Goal: Task Accomplishment & Management: Manage account settings

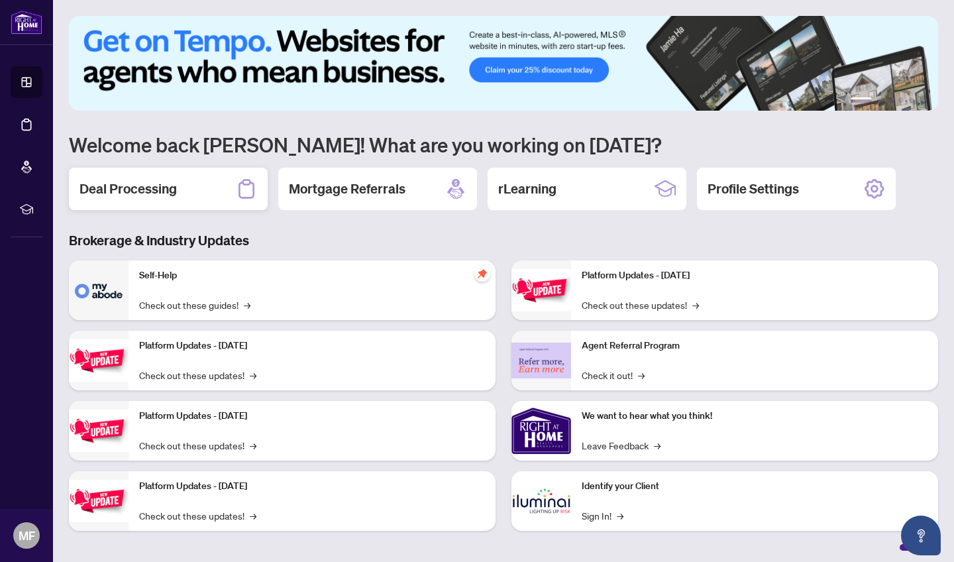
click at [132, 186] on h2 "Deal Processing" at bounding box center [127, 188] width 97 height 19
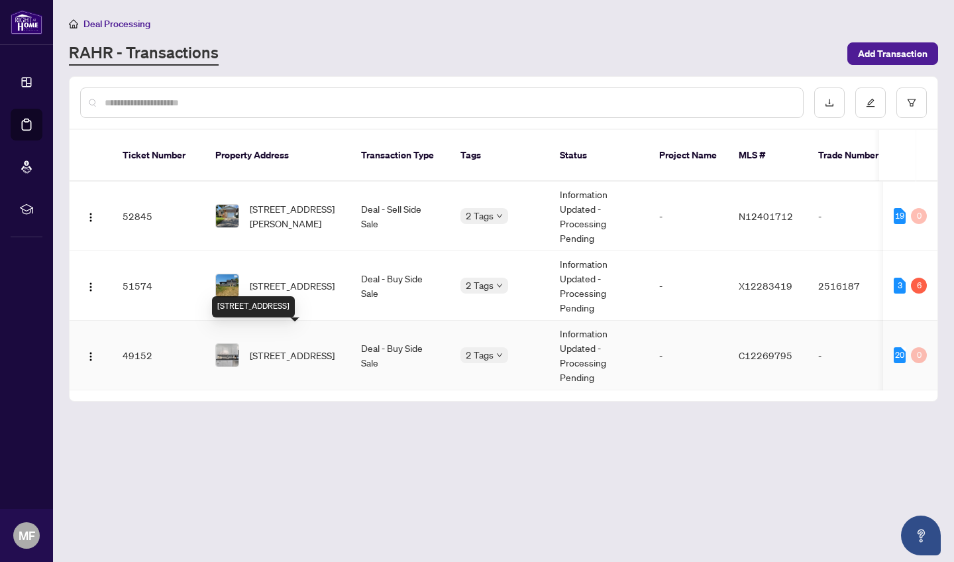
click at [280, 348] on span "[STREET_ADDRESS]" at bounding box center [292, 355] width 85 height 15
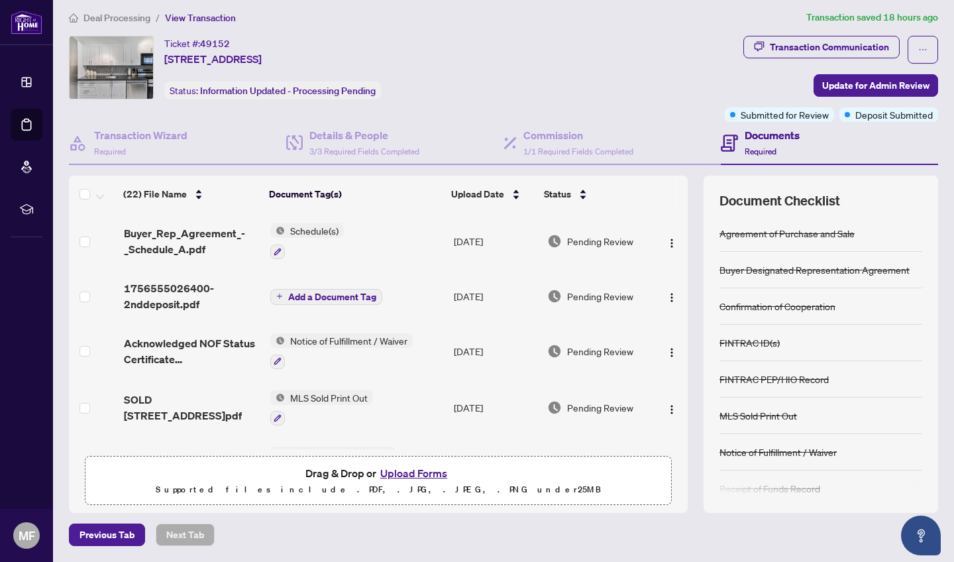
scroll to position [5, 0]
click at [333, 145] on div "Details & People 3/3 Required Fields Completed" at bounding box center [364, 143] width 110 height 31
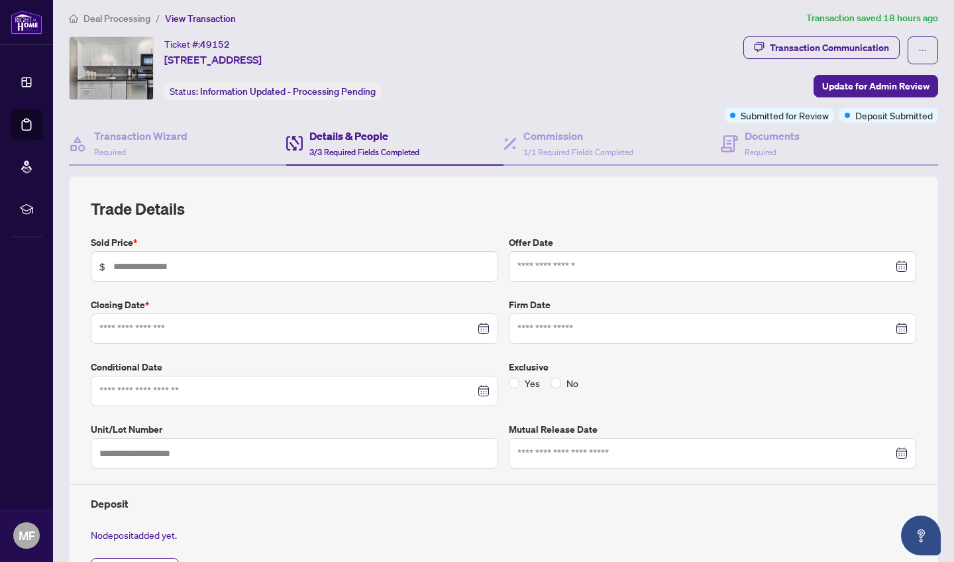
type input "*******"
type input "***"
type input "**********"
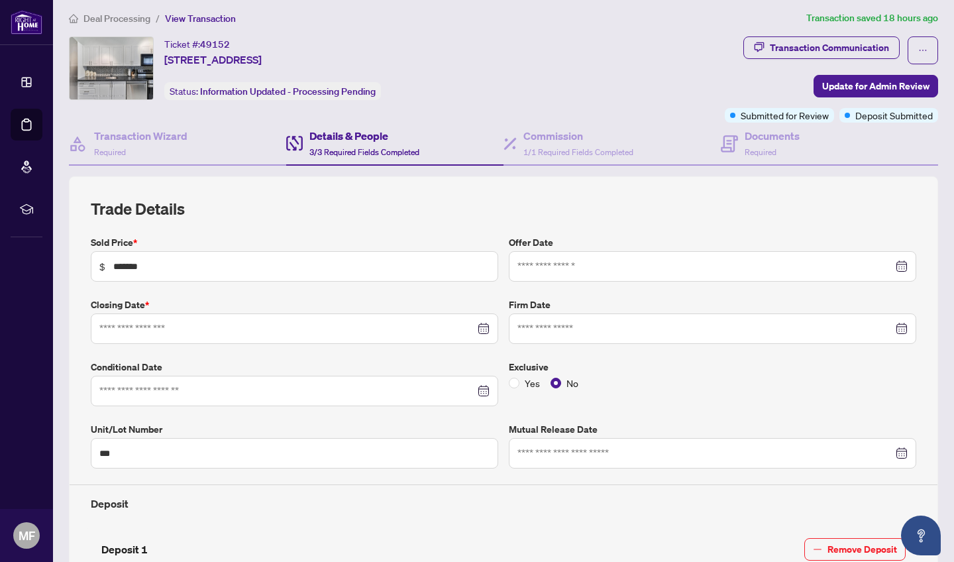
type input "**********"
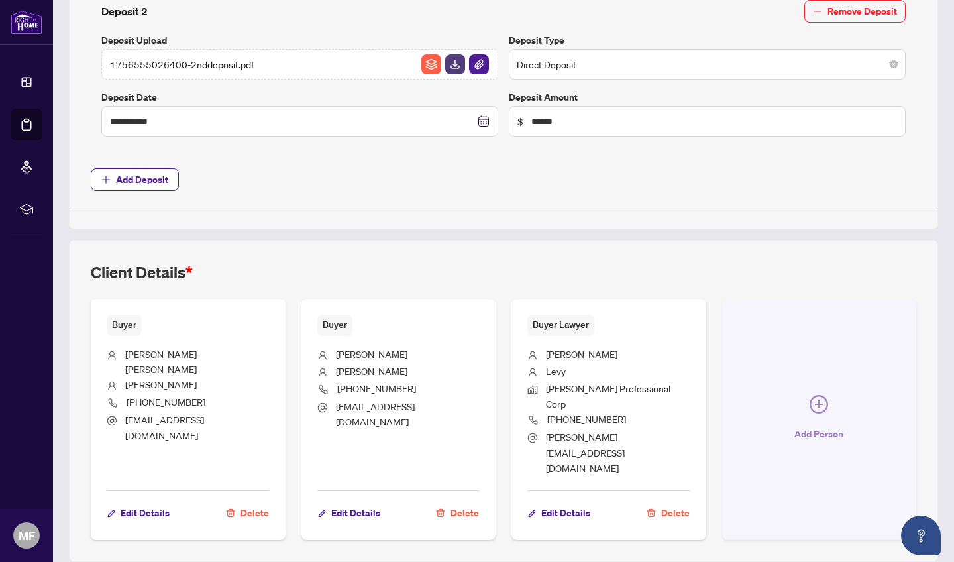
click at [820, 395] on icon "plus-circle" at bounding box center [818, 404] width 19 height 19
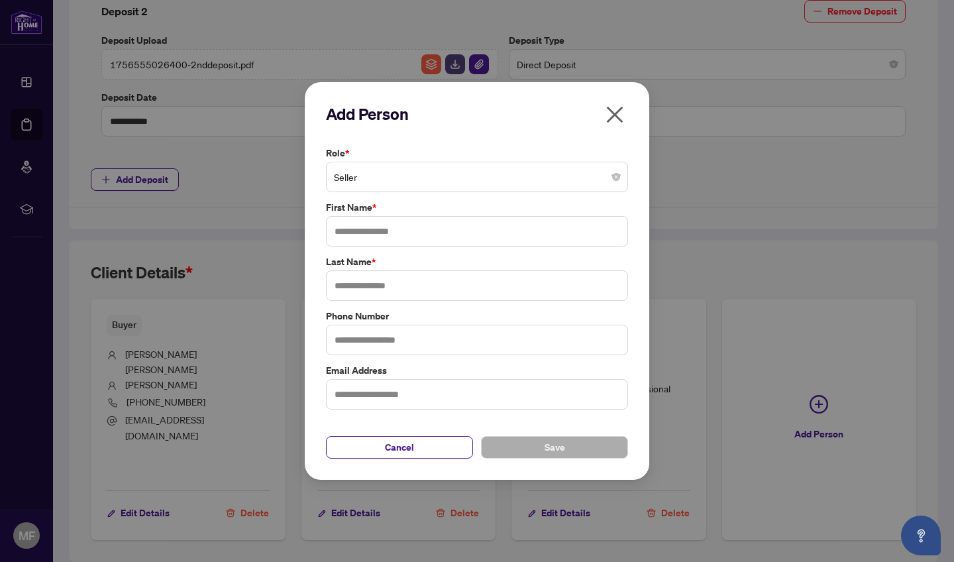
click at [450, 183] on span "Seller" at bounding box center [477, 176] width 286 height 25
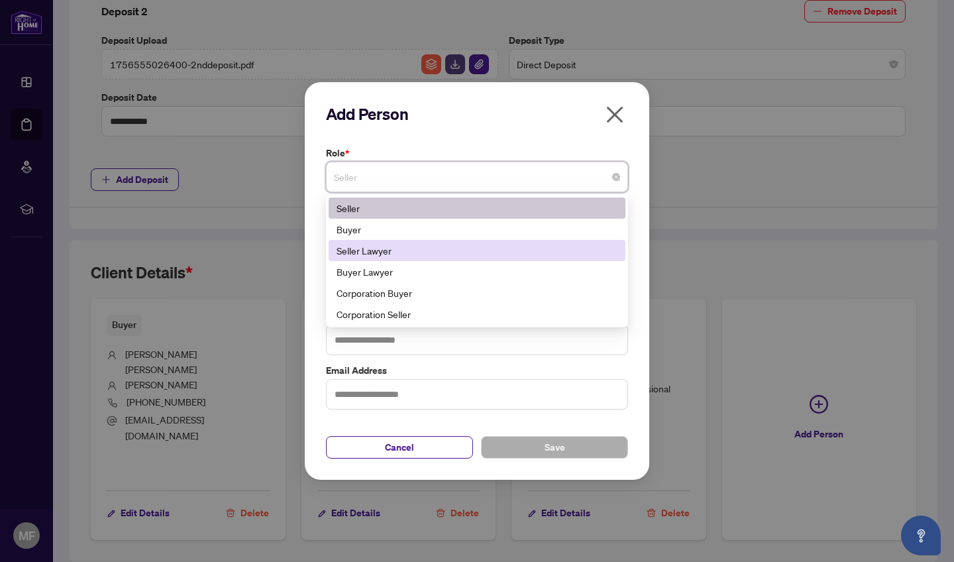
click at [382, 253] on div "Seller Lawyer" at bounding box center [476, 250] width 281 height 15
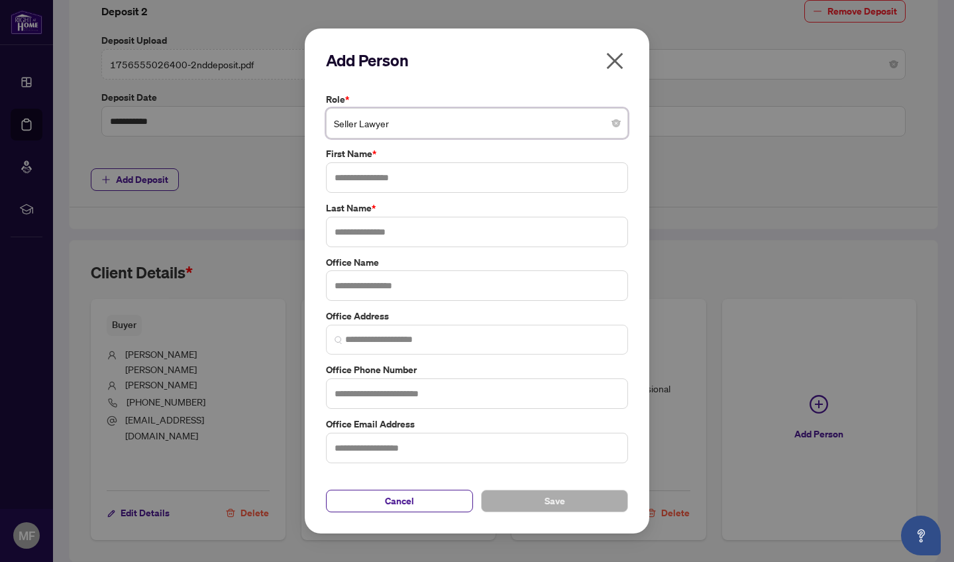
type input "*"
click at [343, 178] on input "text" at bounding box center [477, 177] width 302 height 30
type input "******"
click at [395, 234] on input "text" at bounding box center [477, 232] width 302 height 30
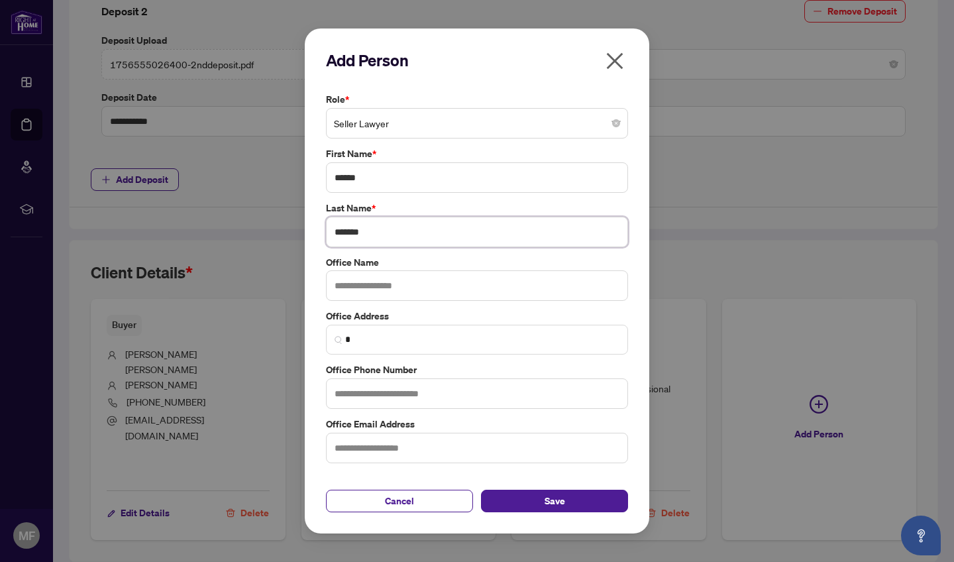
type input "*******"
click at [341, 285] on input "text" at bounding box center [477, 285] width 302 height 30
type input "**********"
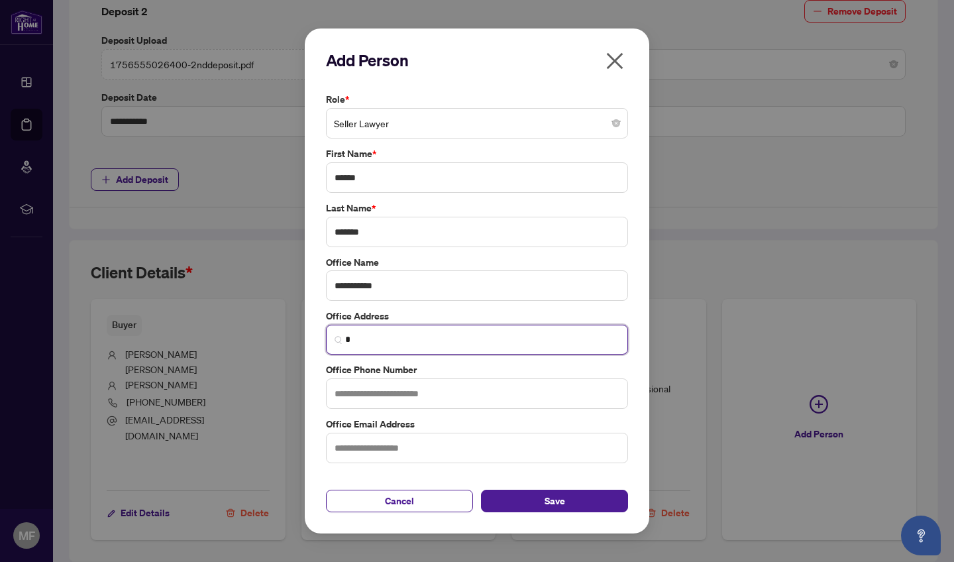
click at [359, 338] on input "*" at bounding box center [482, 340] width 274 height 14
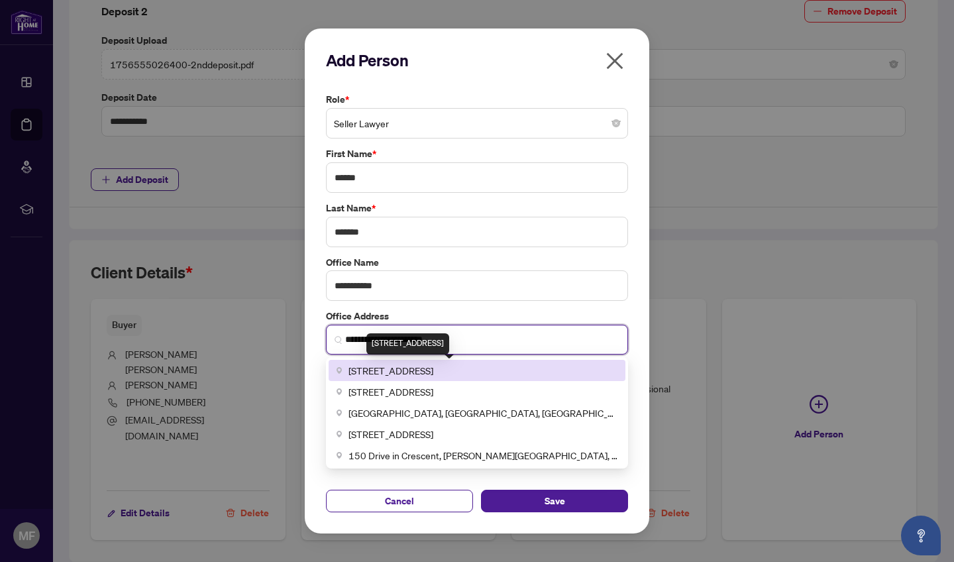
click at [377, 374] on span "[STREET_ADDRESS]" at bounding box center [390, 370] width 85 height 15
type input "**********"
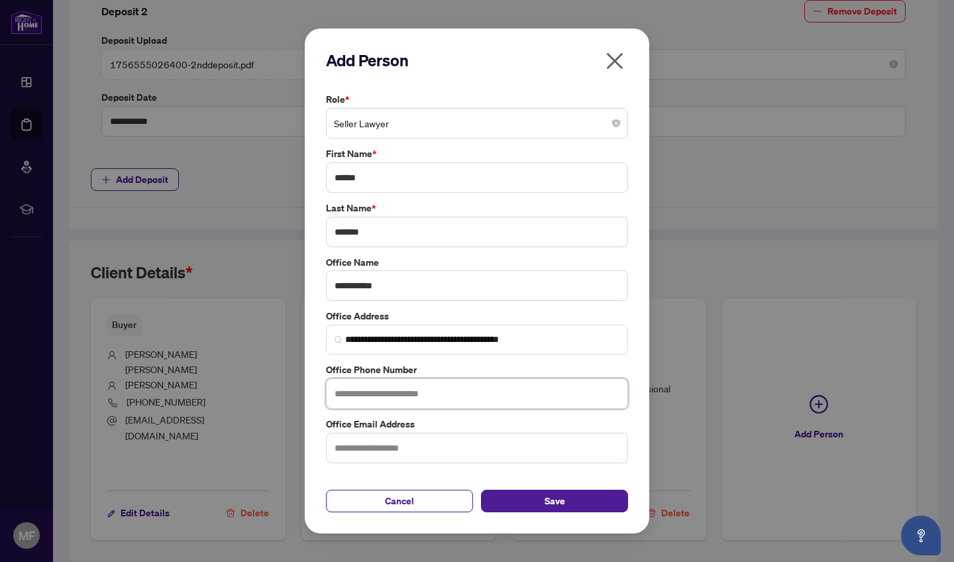
click at [334, 391] on input "text" at bounding box center [477, 393] width 302 height 30
type input "**********"
click at [336, 446] on input "text" at bounding box center [477, 448] width 302 height 30
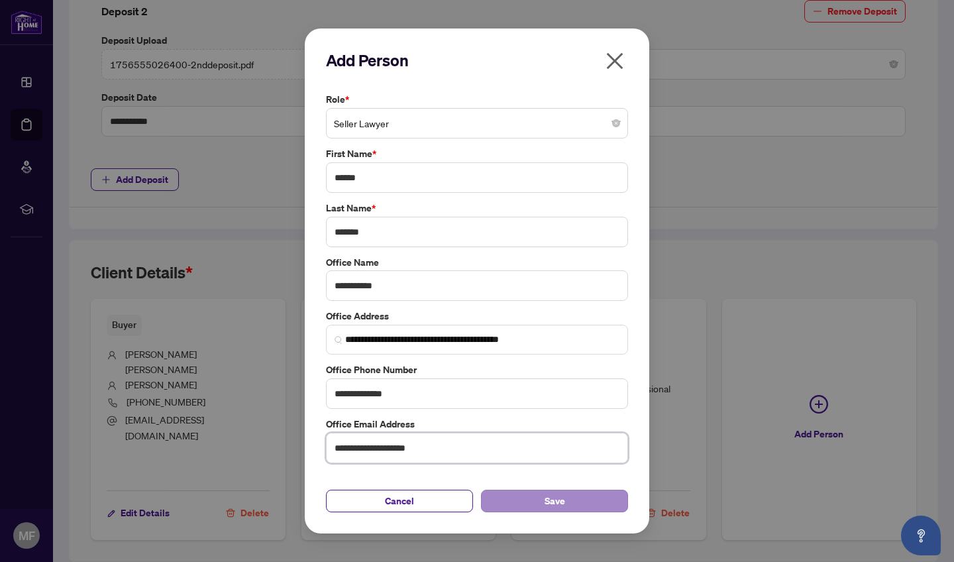
type input "**********"
click at [558, 501] on span "Save" at bounding box center [554, 500] width 21 height 21
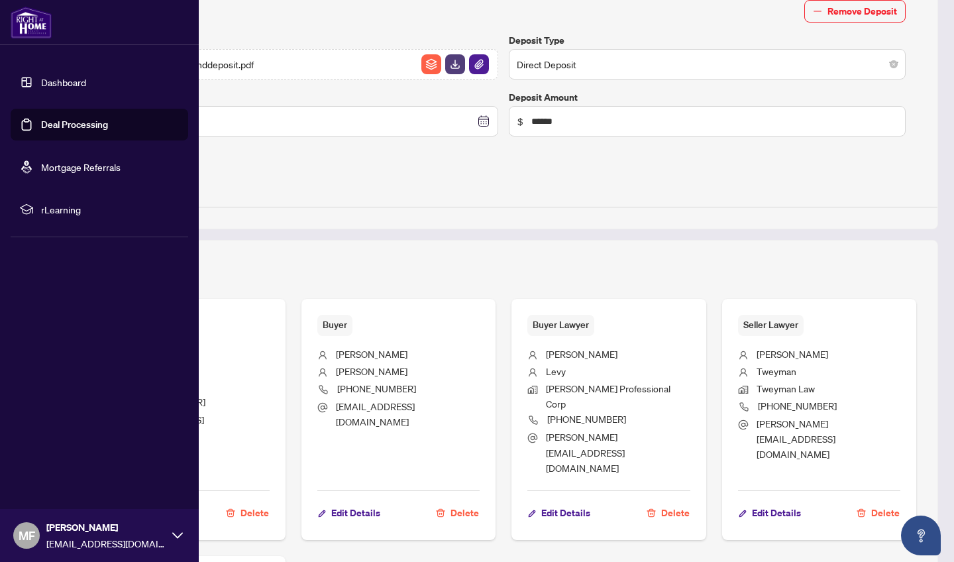
click at [41, 83] on link "Dashboard" at bounding box center [63, 82] width 45 height 12
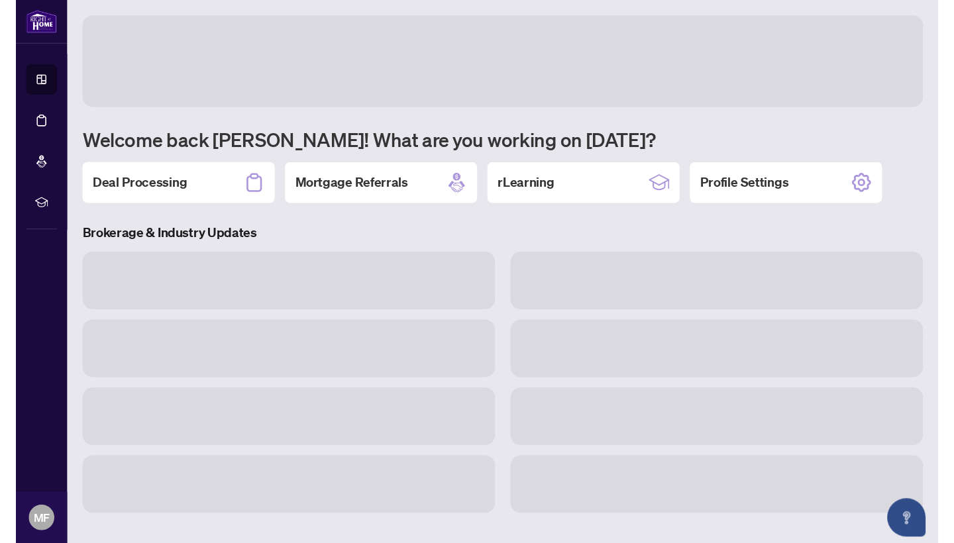
scroll to position [5, 0]
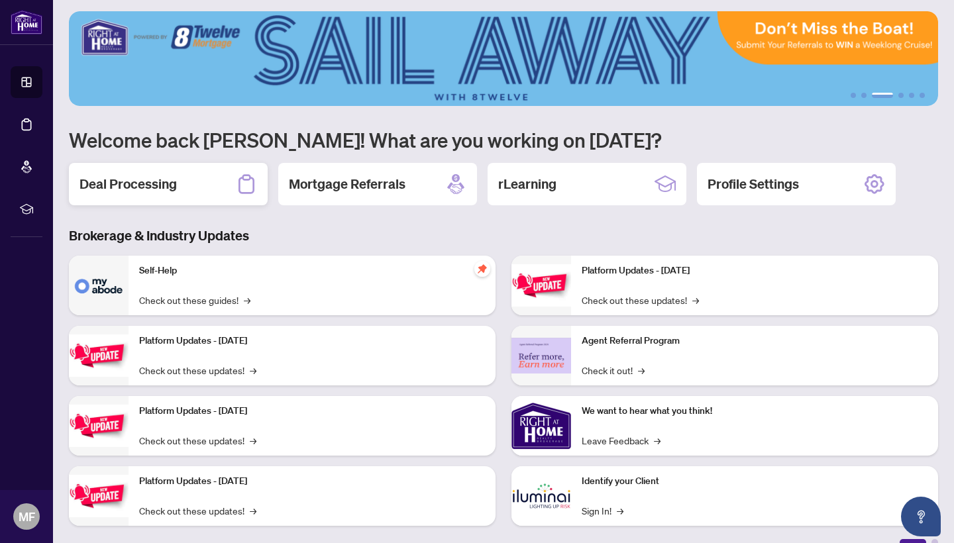
click at [134, 185] on h2 "Deal Processing" at bounding box center [127, 184] width 97 height 19
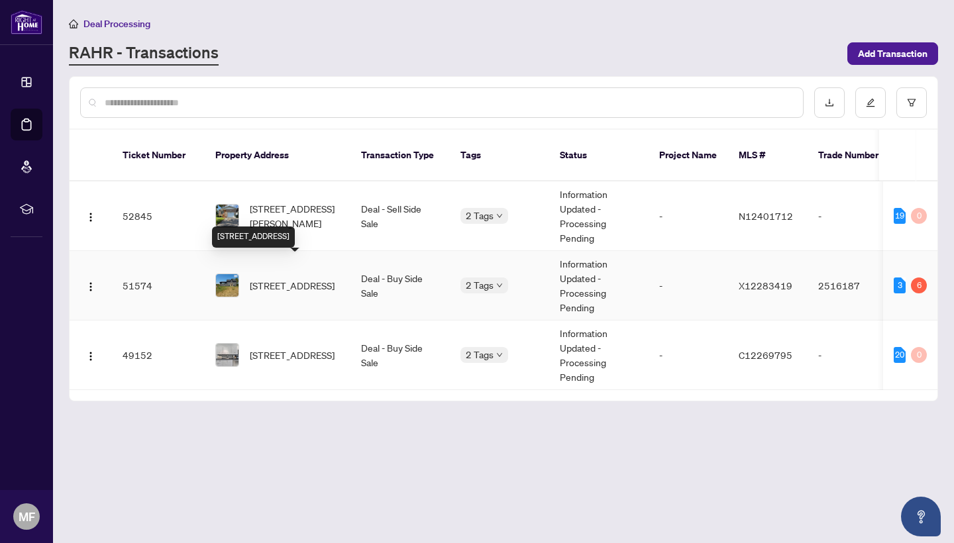
click at [276, 278] on span "[STREET_ADDRESS]" at bounding box center [292, 285] width 85 height 15
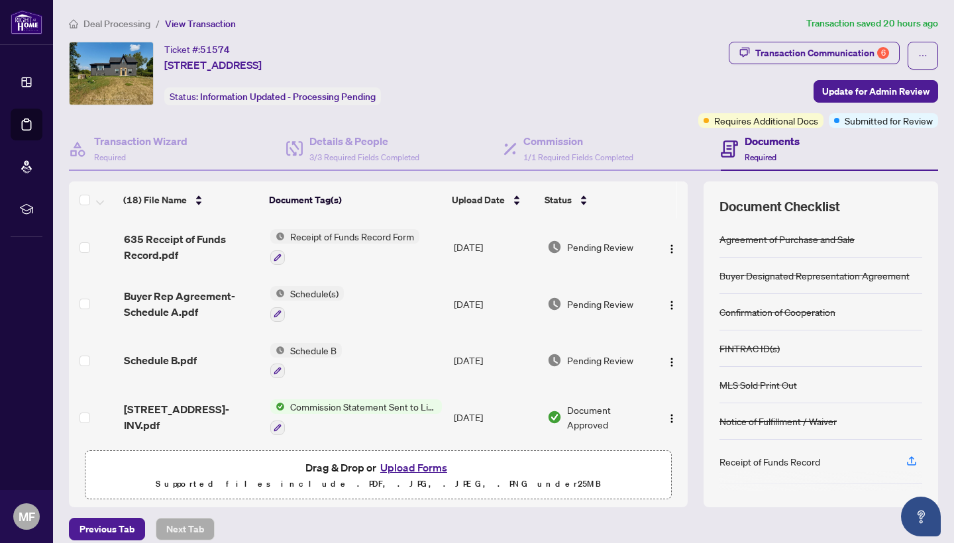
click at [409, 468] on button "Upload Forms" at bounding box center [413, 467] width 75 height 17
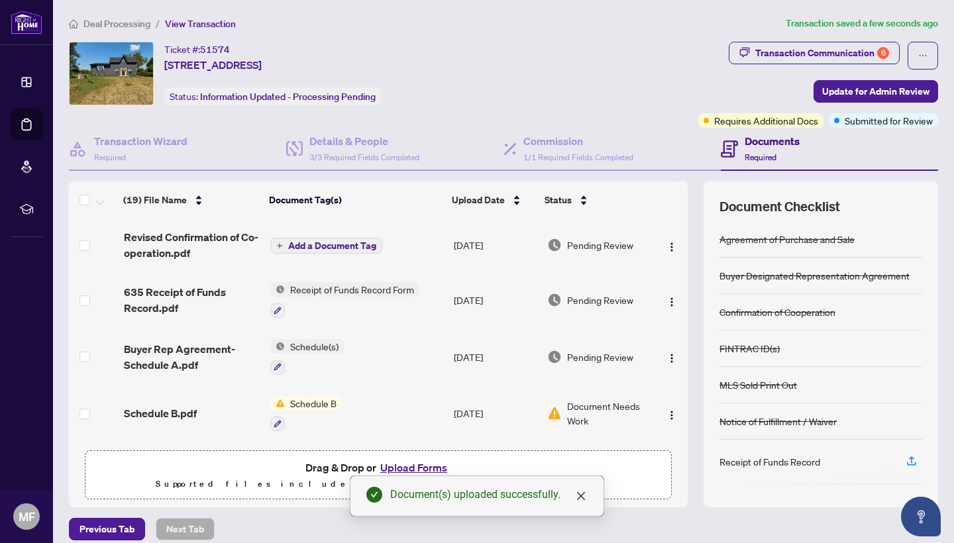
click at [319, 250] on span "Add a Document Tag" at bounding box center [332, 245] width 88 height 9
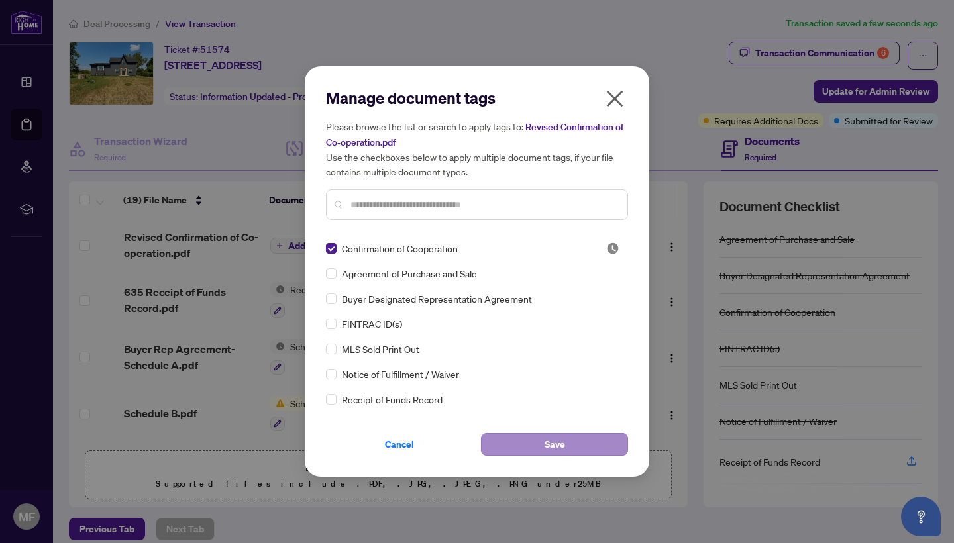
click at [554, 443] on span "Save" at bounding box center [554, 444] width 21 height 21
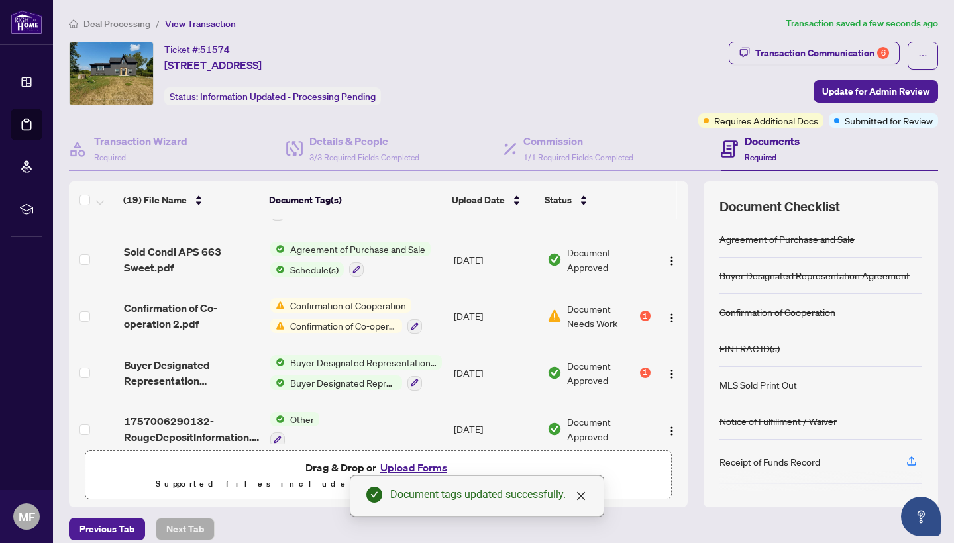
scroll to position [839, 0]
click at [174, 318] on span "Confirmation of Co-operation 2.pdf" at bounding box center [192, 315] width 136 height 32
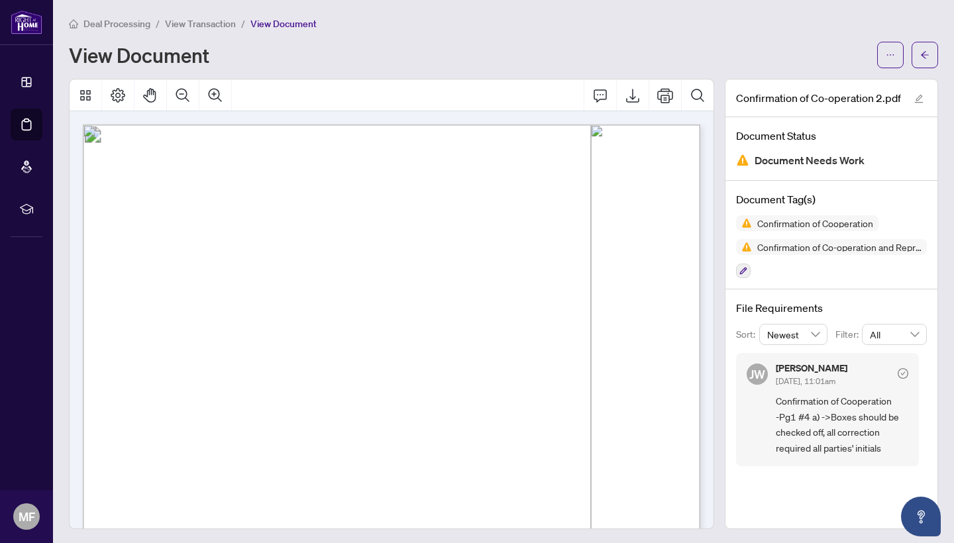
click at [191, 27] on span "View Transaction" at bounding box center [200, 24] width 71 height 12
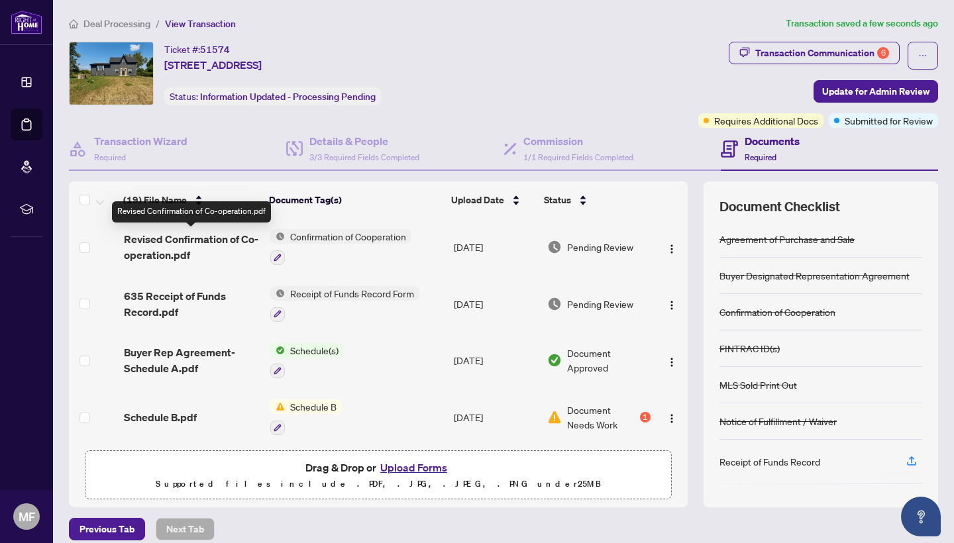
click at [162, 256] on span "Revised Confirmation of Co-operation.pdf" at bounding box center [192, 247] width 136 height 32
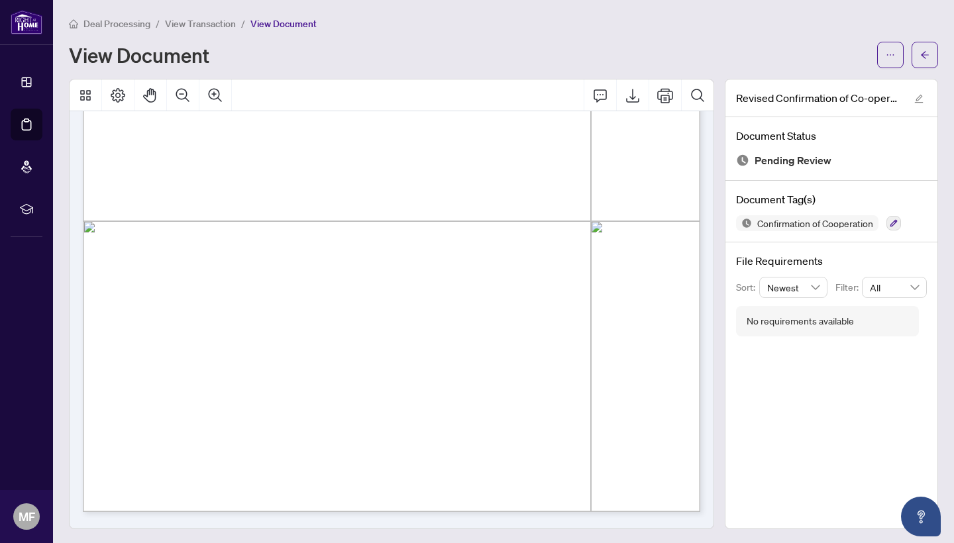
click at [203, 25] on span "View Transaction" at bounding box center [200, 24] width 71 height 12
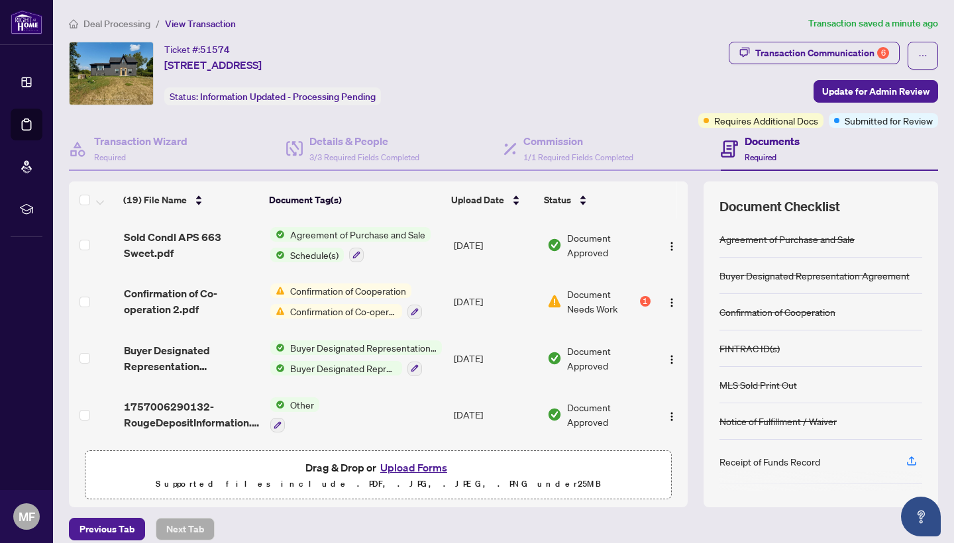
scroll to position [862, 0]
click at [668, 299] on img "button" at bounding box center [671, 303] width 11 height 11
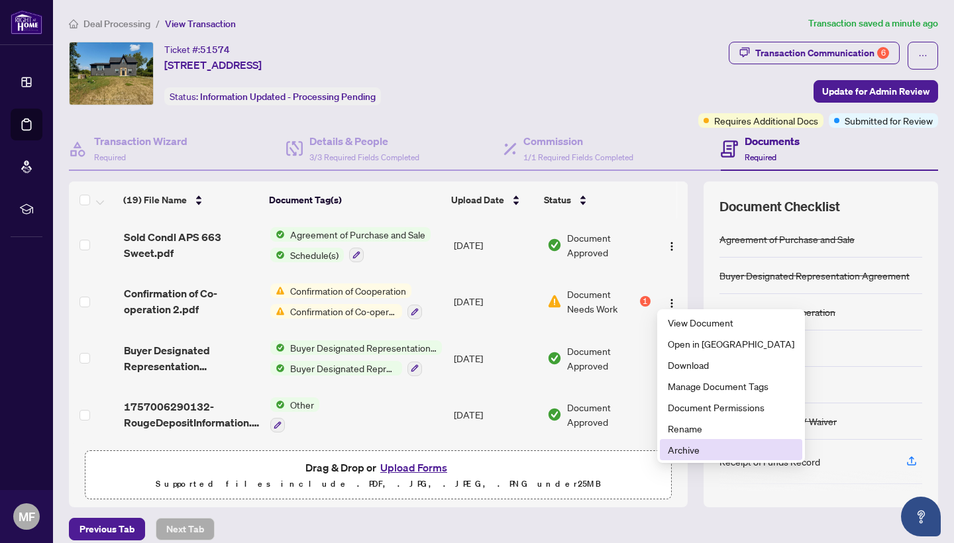
click at [690, 453] on span "Archive" at bounding box center [731, 449] width 127 height 15
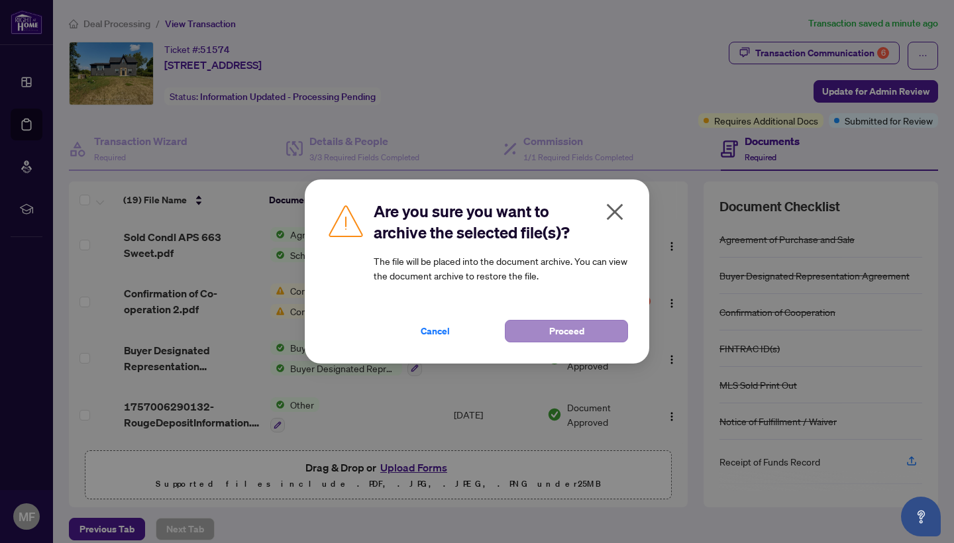
click at [567, 334] on span "Proceed" at bounding box center [566, 331] width 35 height 21
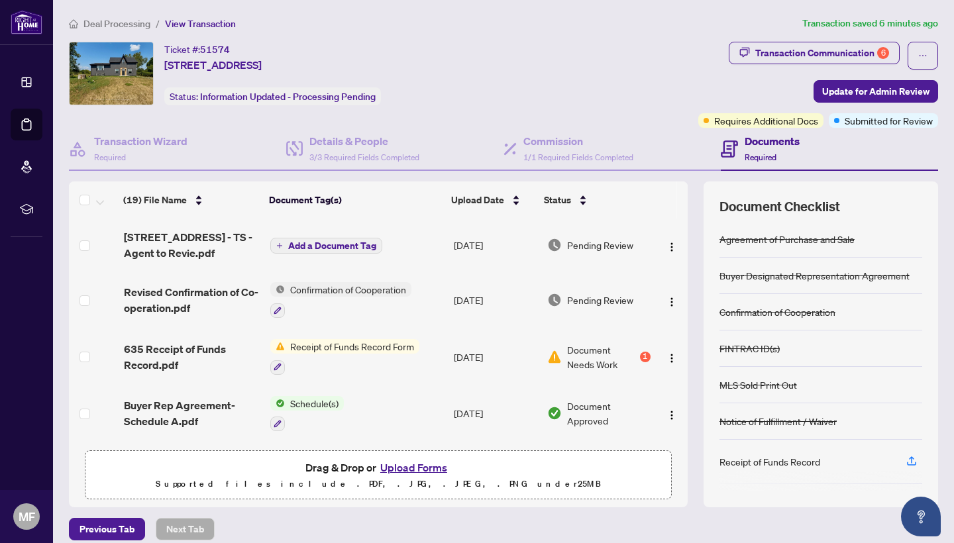
scroll to position [0, 0]
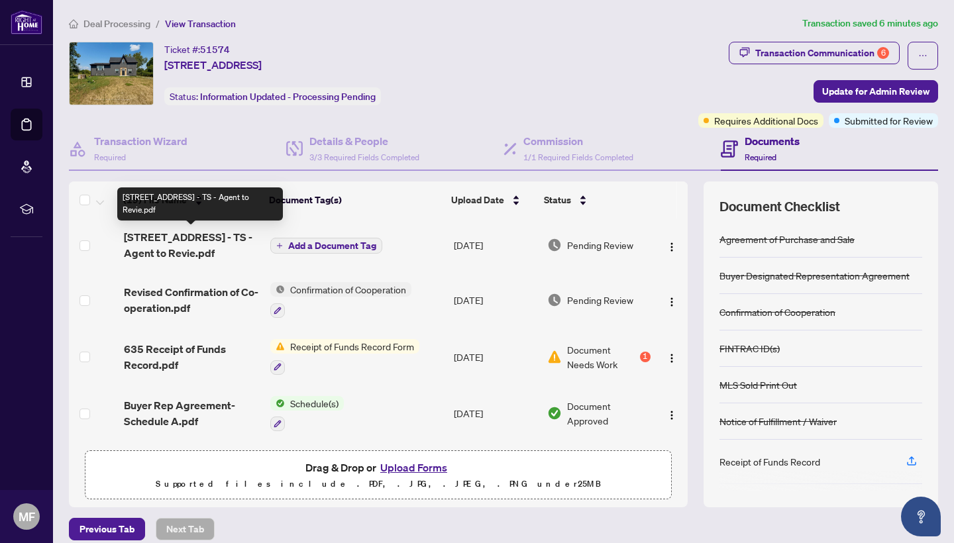
click at [165, 241] on span "[STREET_ADDRESS] - TS - Agent to Revie.pdf" at bounding box center [192, 245] width 136 height 32
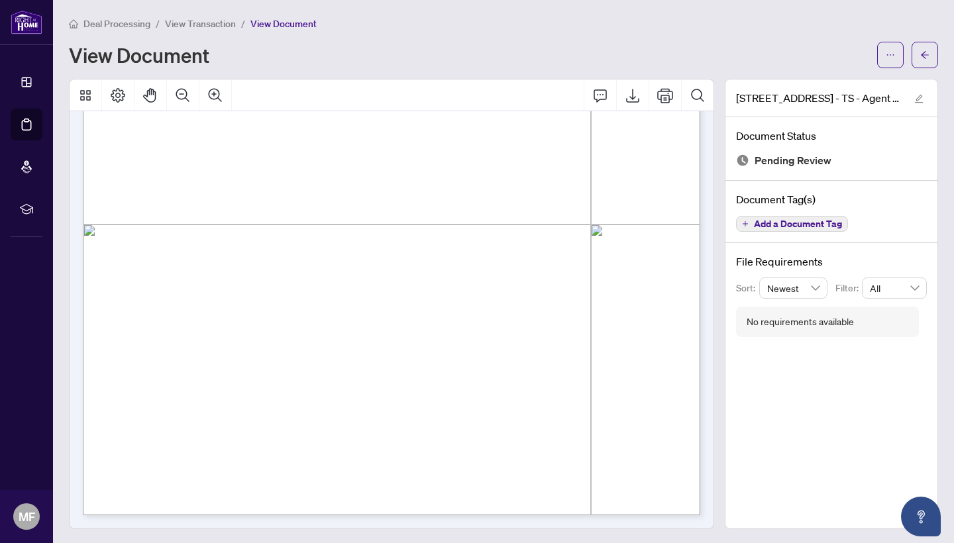
scroll to position [408, 0]
click at [516, 291] on div "Page 1" at bounding box center [553, 325] width 940 height 1217
click at [207, 25] on span "View Transaction" at bounding box center [200, 24] width 71 height 12
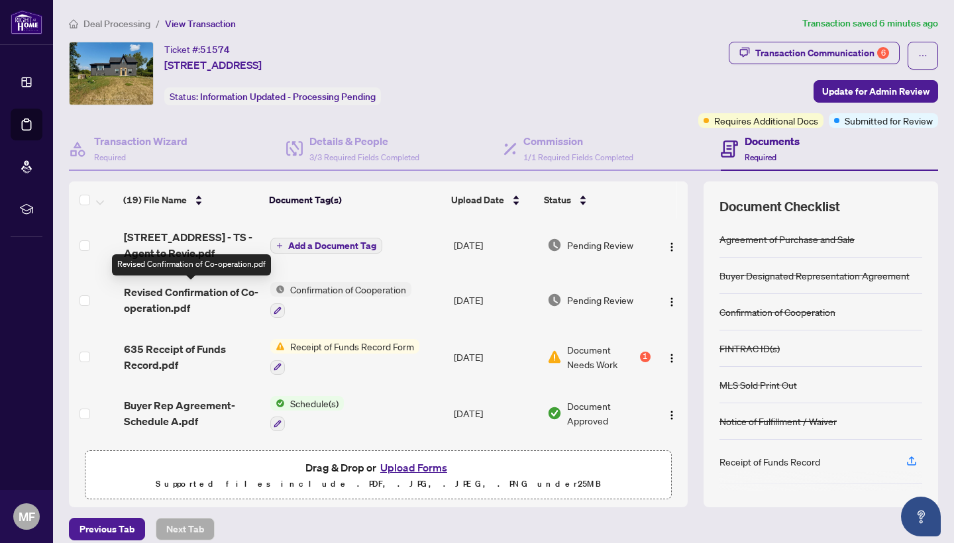
click at [183, 302] on span "Revised Confirmation of Co-operation.pdf" at bounding box center [192, 300] width 136 height 32
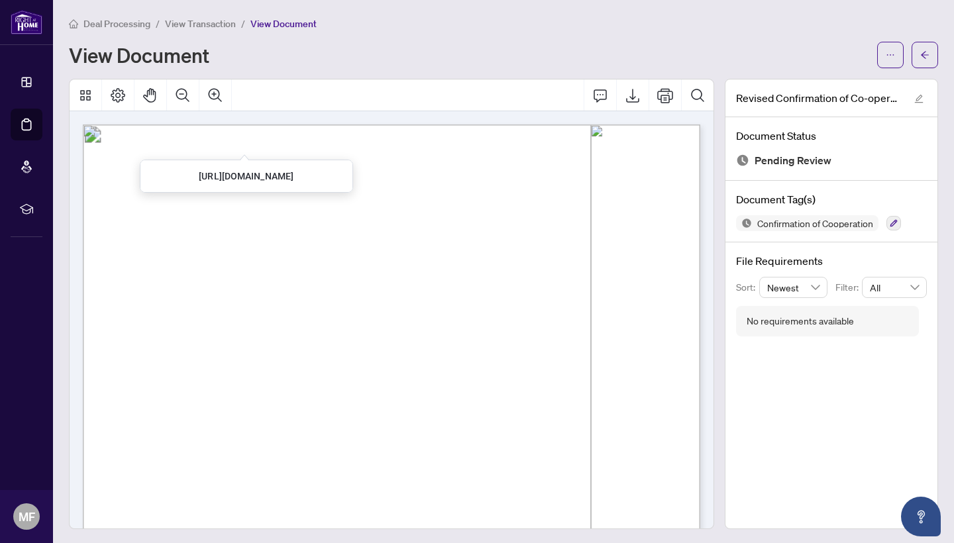
click at [207, 22] on span "View Transaction" at bounding box center [200, 24] width 71 height 12
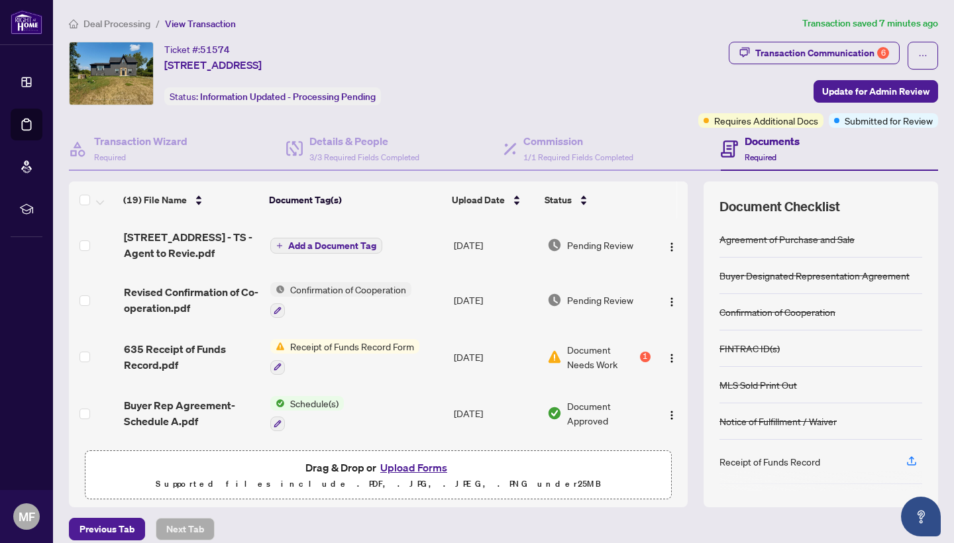
click at [407, 470] on button "Upload Forms" at bounding box center [413, 467] width 75 height 17
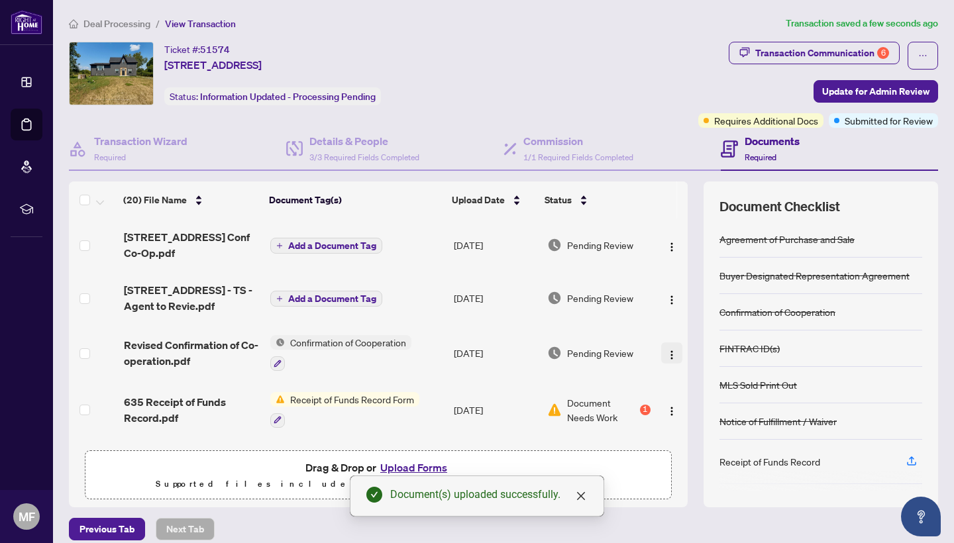
click at [670, 354] on img "button" at bounding box center [671, 355] width 11 height 11
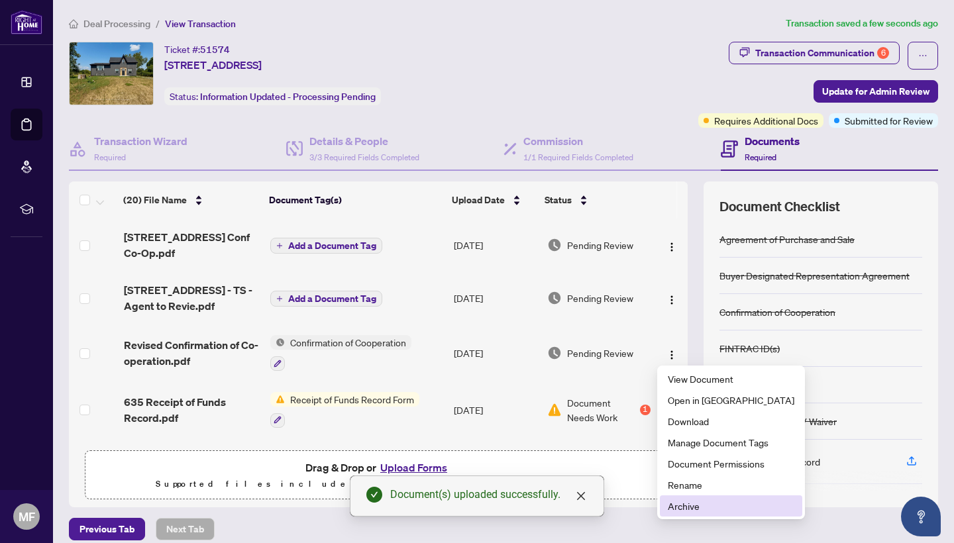
click at [697, 506] on span "Archive" at bounding box center [731, 506] width 127 height 15
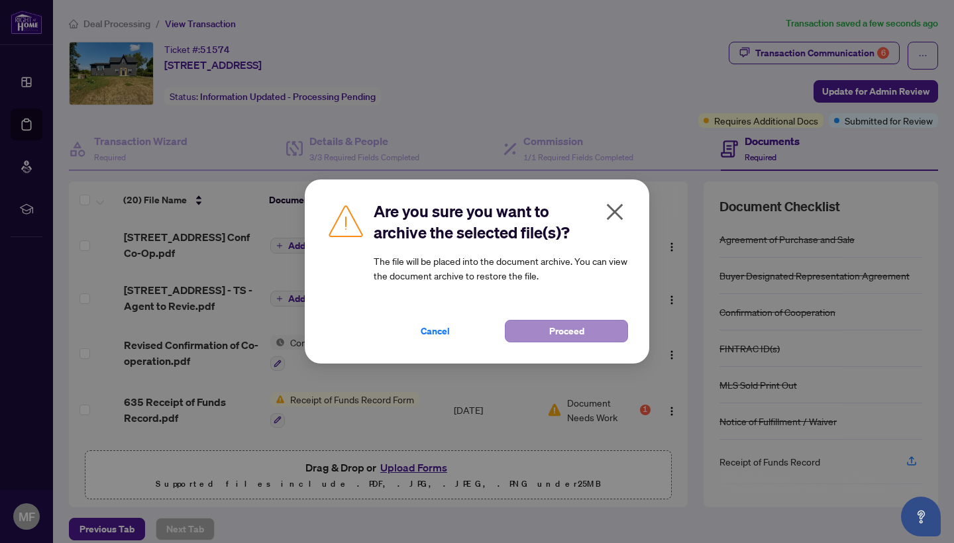
click at [566, 335] on span "Proceed" at bounding box center [566, 331] width 35 height 21
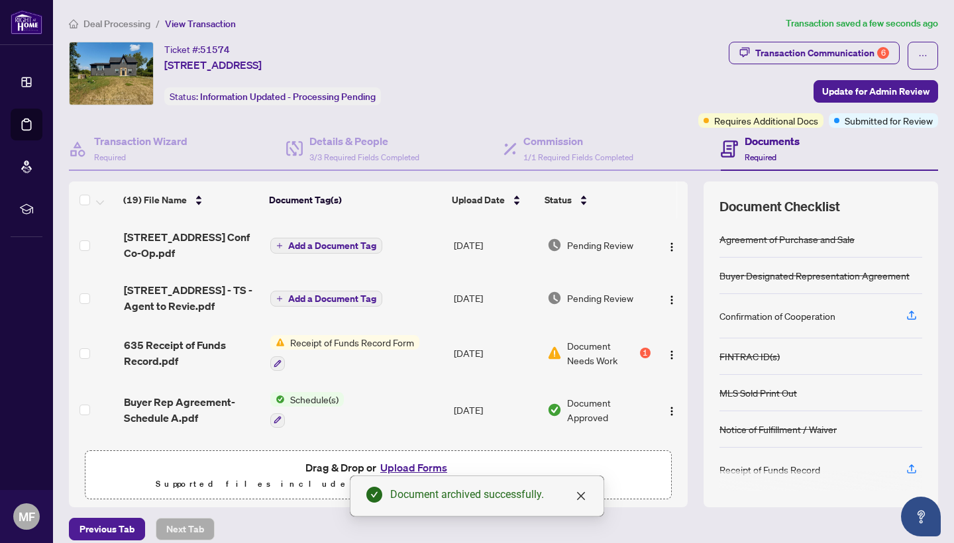
click at [372, 344] on span "Receipt of Funds Record Form" at bounding box center [352, 342] width 134 height 15
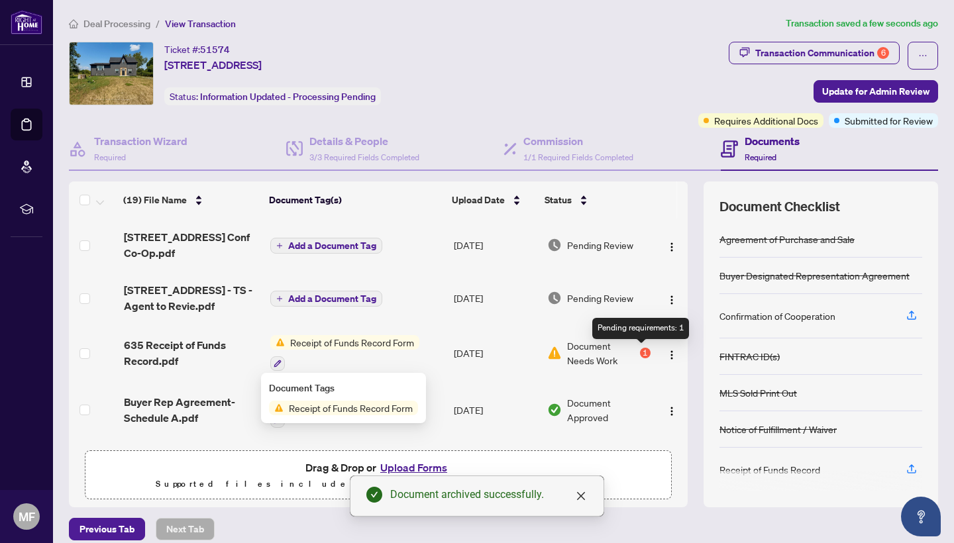
click at [644, 354] on div "1" at bounding box center [645, 353] width 11 height 11
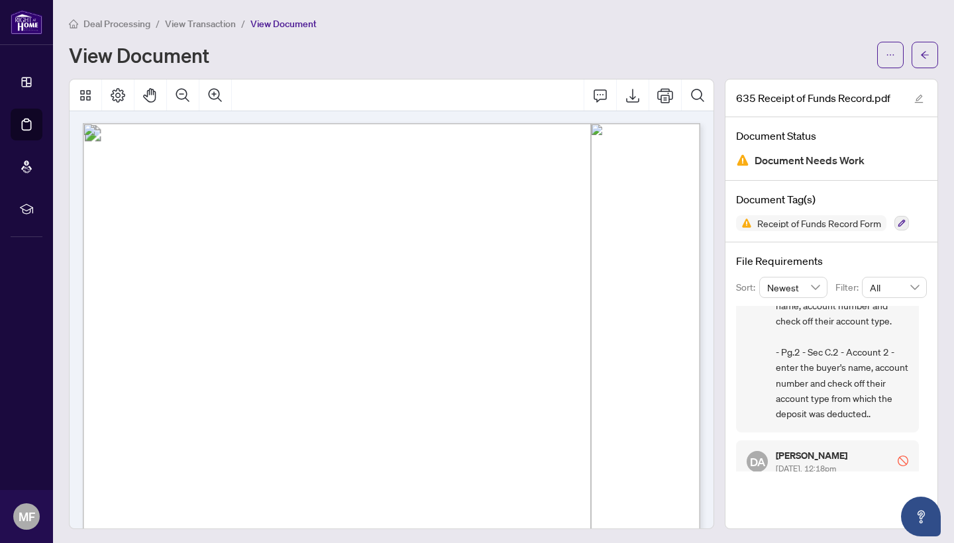
click at [193, 21] on span "View Transaction" at bounding box center [200, 24] width 71 height 12
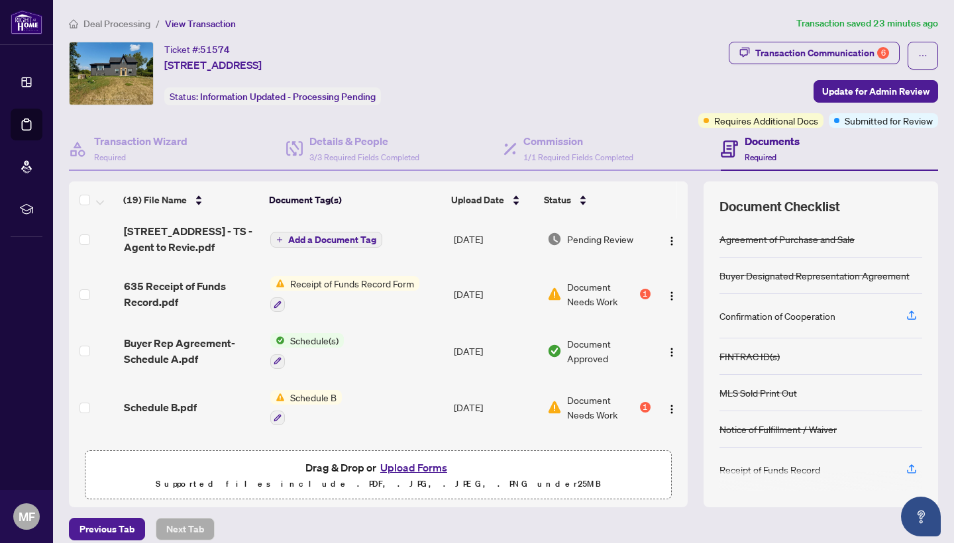
scroll to position [60, 0]
click at [167, 291] on span "635 Receipt of Funds Record.pdf" at bounding box center [192, 293] width 136 height 32
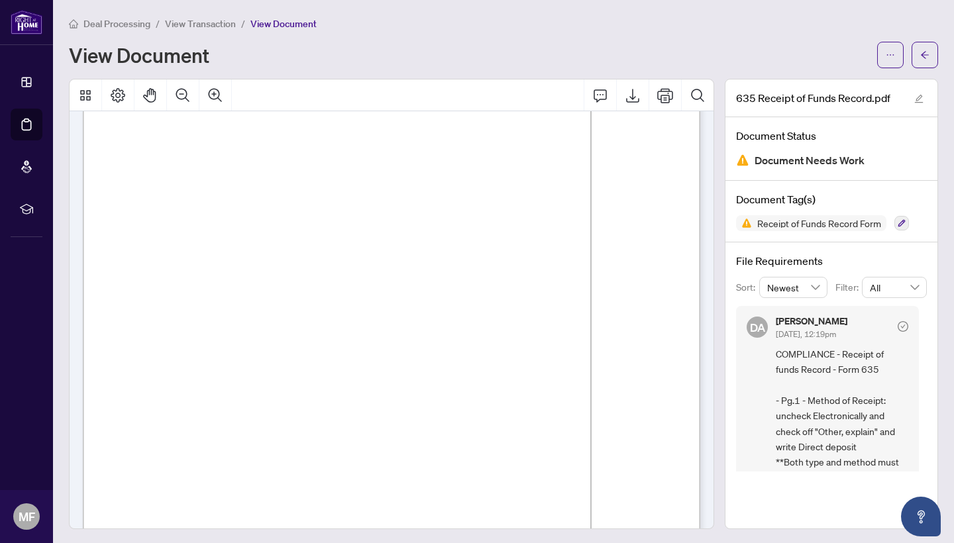
click at [206, 26] on span "View Transaction" at bounding box center [200, 24] width 71 height 12
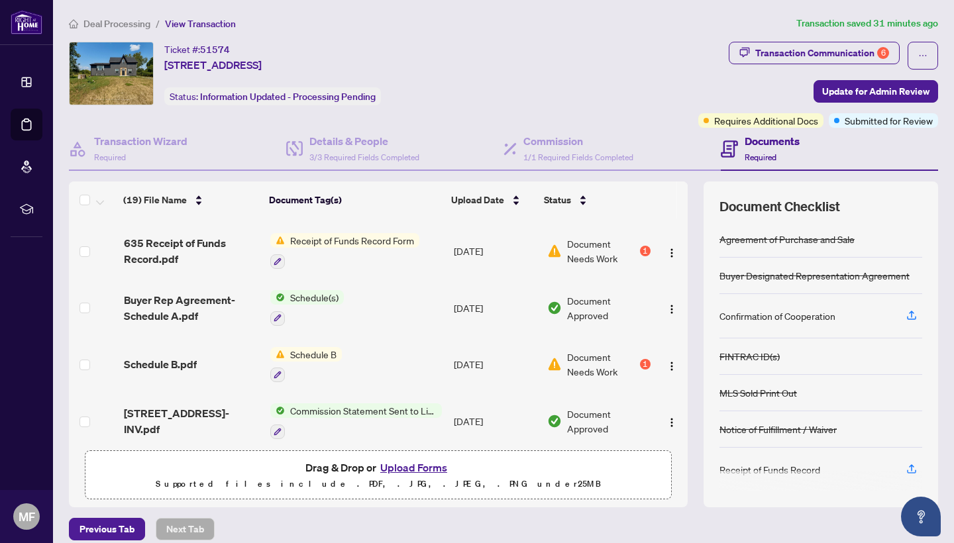
scroll to position [0, 1]
click at [170, 252] on span "635 Receipt of Funds Record.pdf" at bounding box center [192, 251] width 136 height 32
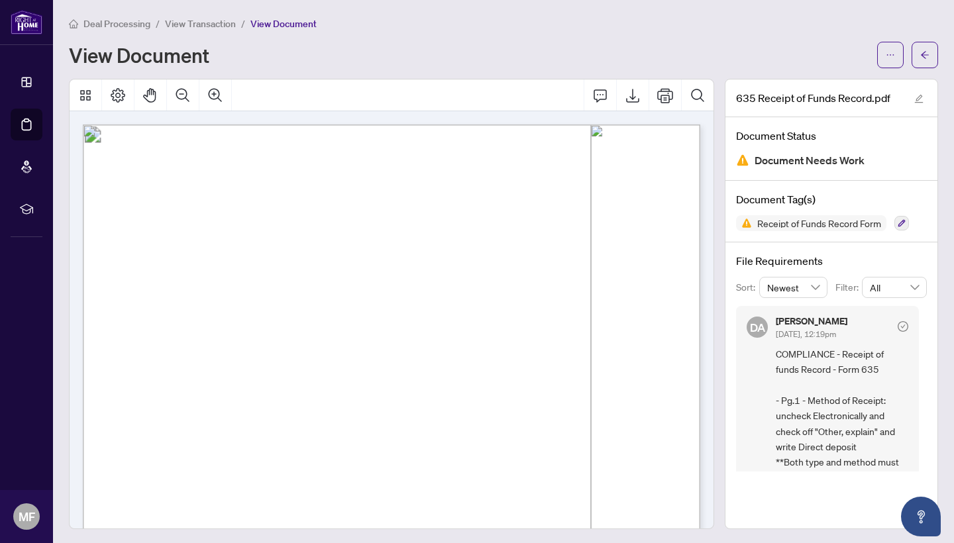
click at [197, 26] on span "View Transaction" at bounding box center [200, 24] width 71 height 12
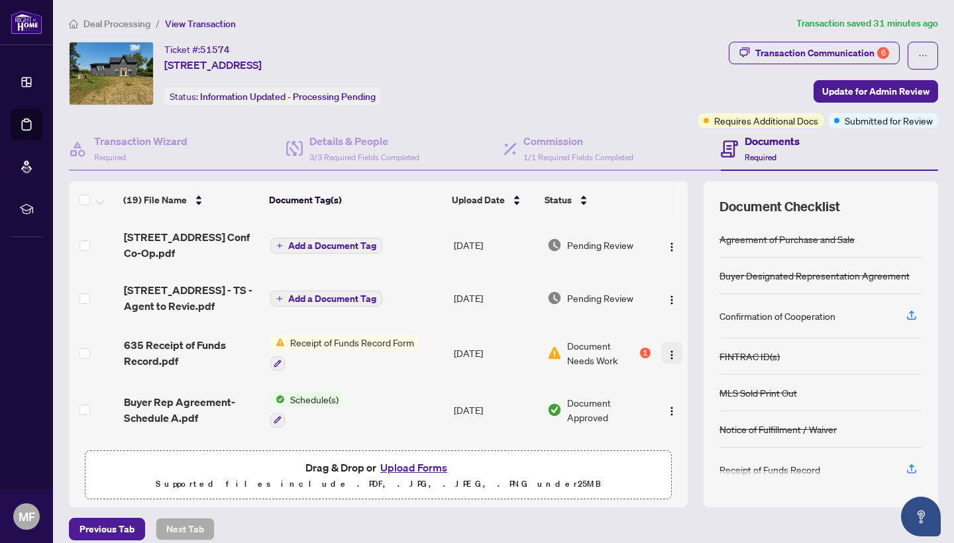
click at [668, 356] on img "button" at bounding box center [671, 355] width 11 height 11
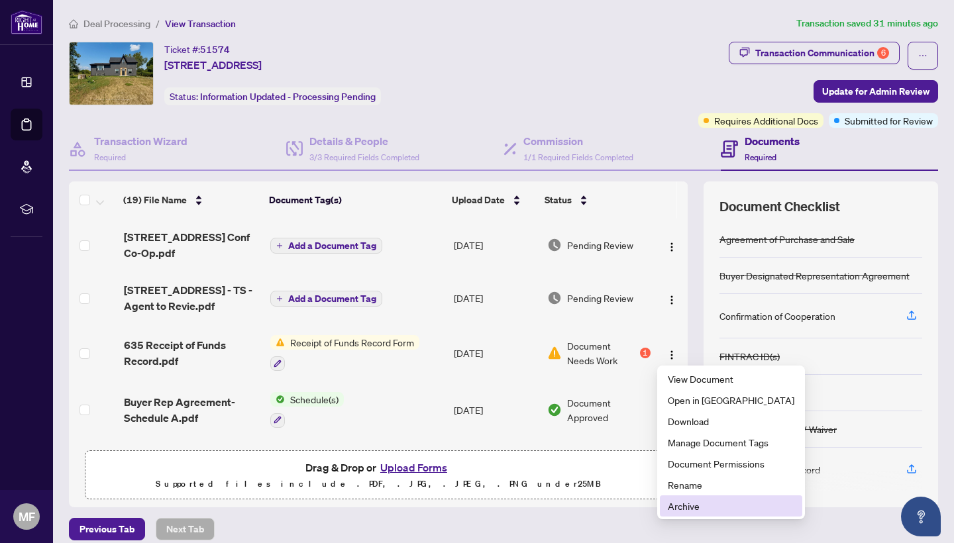
click at [683, 509] on span "Archive" at bounding box center [731, 506] width 127 height 15
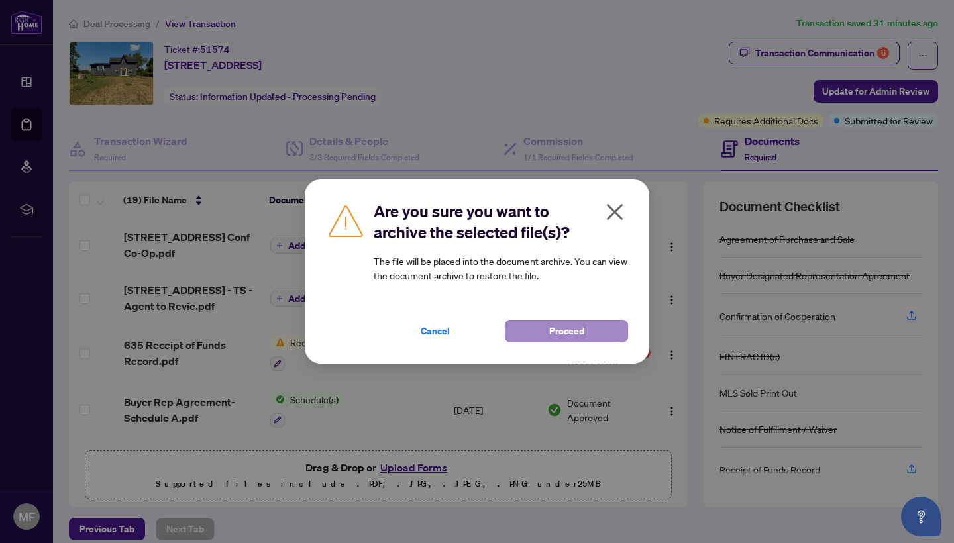
click at [565, 337] on span "Proceed" at bounding box center [566, 331] width 35 height 21
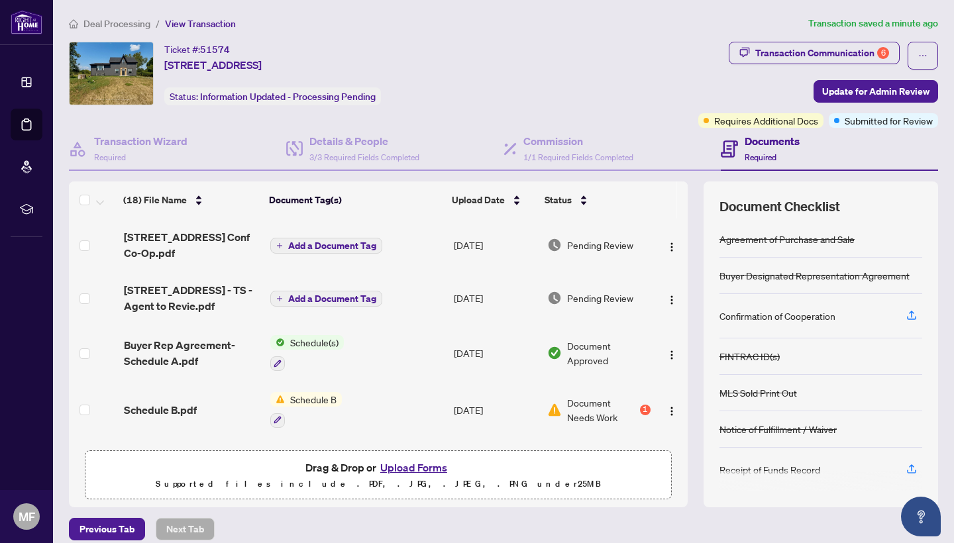
click at [407, 466] on button "Upload Forms" at bounding box center [413, 467] width 75 height 17
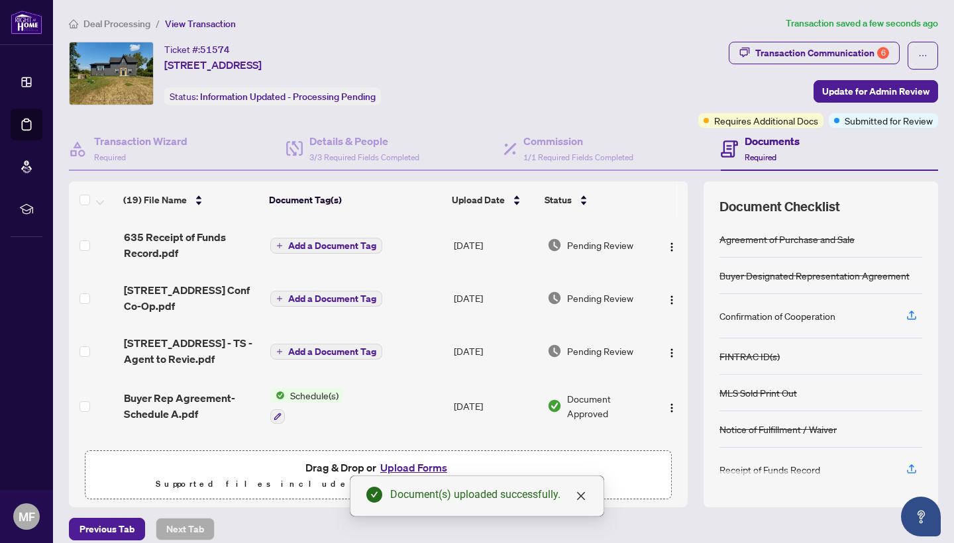
click at [332, 246] on span "Add a Document Tag" at bounding box center [332, 245] width 88 height 9
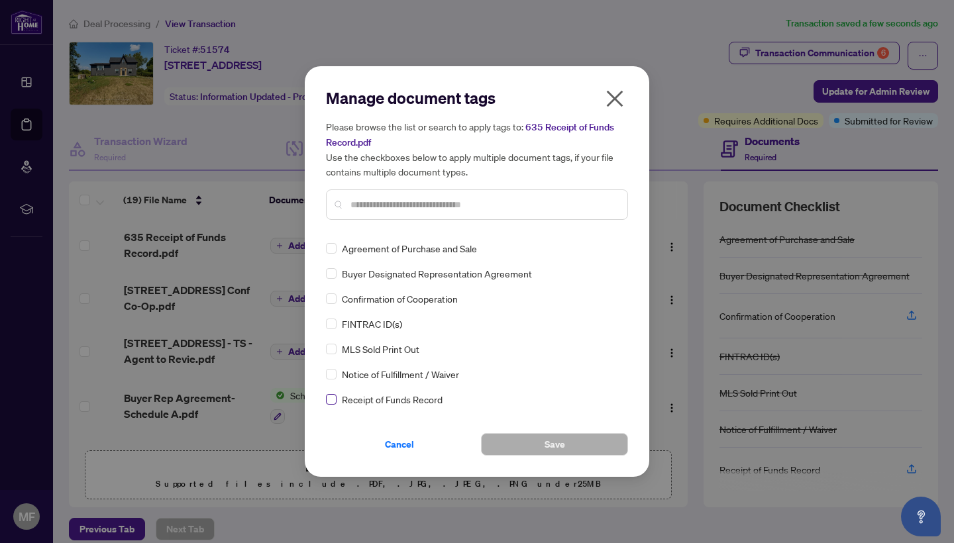
click at [334, 396] on span at bounding box center [331, 399] width 11 height 11
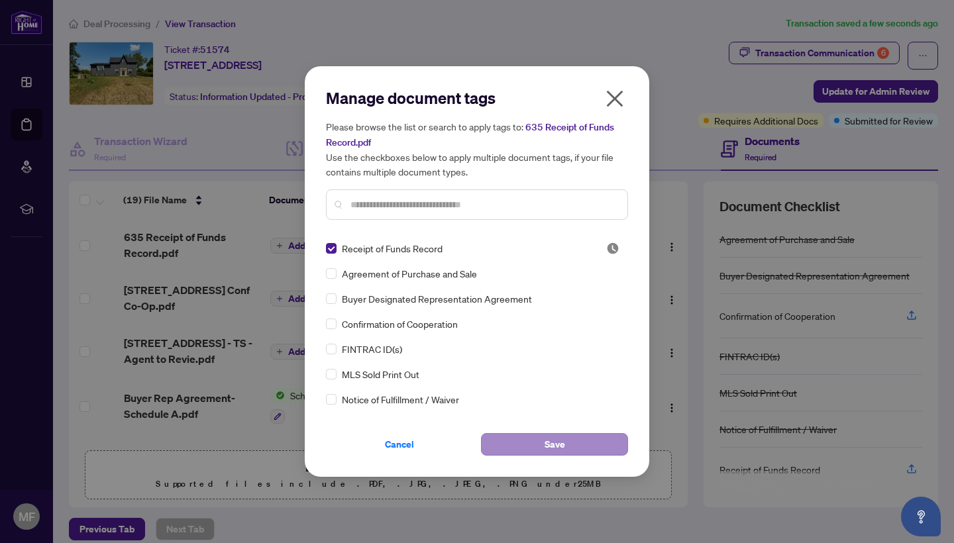
click at [549, 444] on span "Save" at bounding box center [554, 444] width 21 height 21
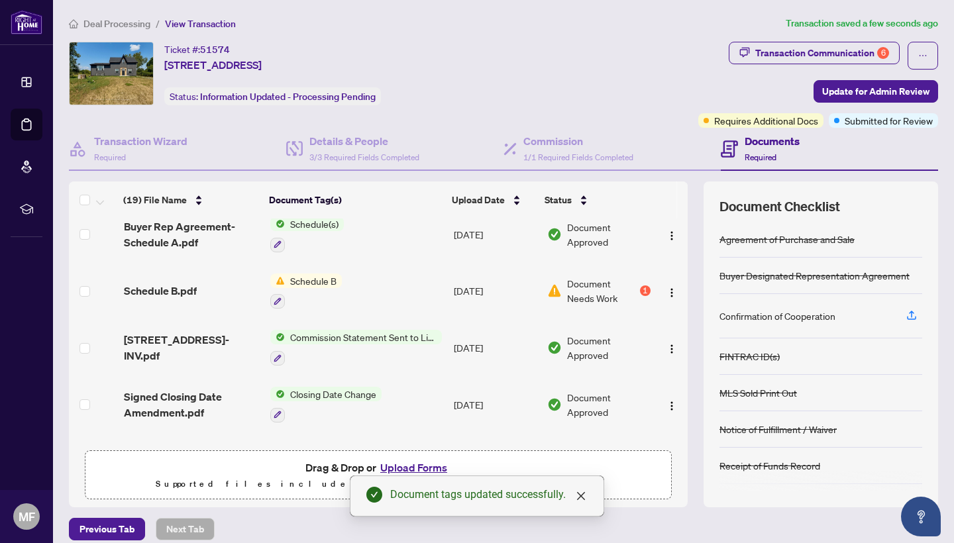
scroll to position [180, 0]
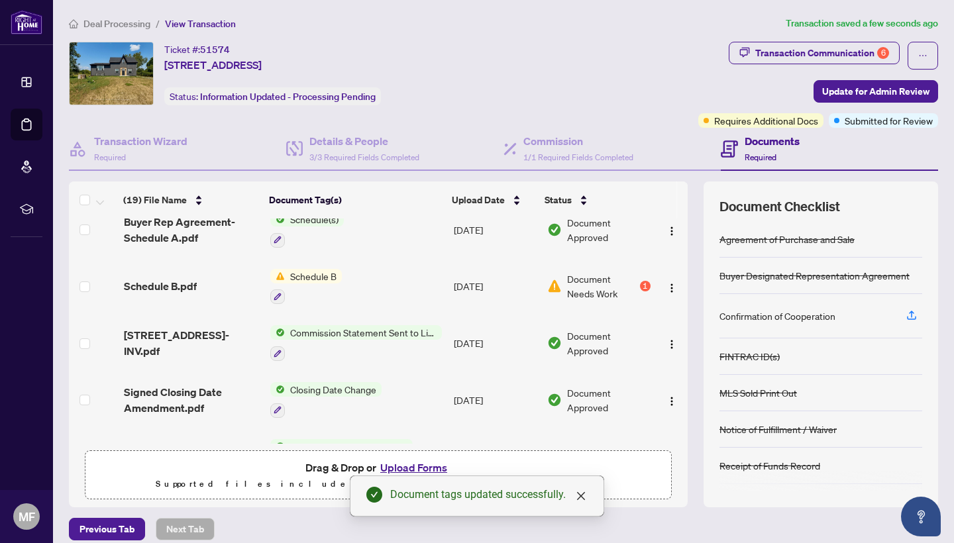
click at [312, 278] on span "Schedule B" at bounding box center [313, 276] width 57 height 15
click at [586, 291] on span "Document Needs Work" at bounding box center [602, 286] width 70 height 29
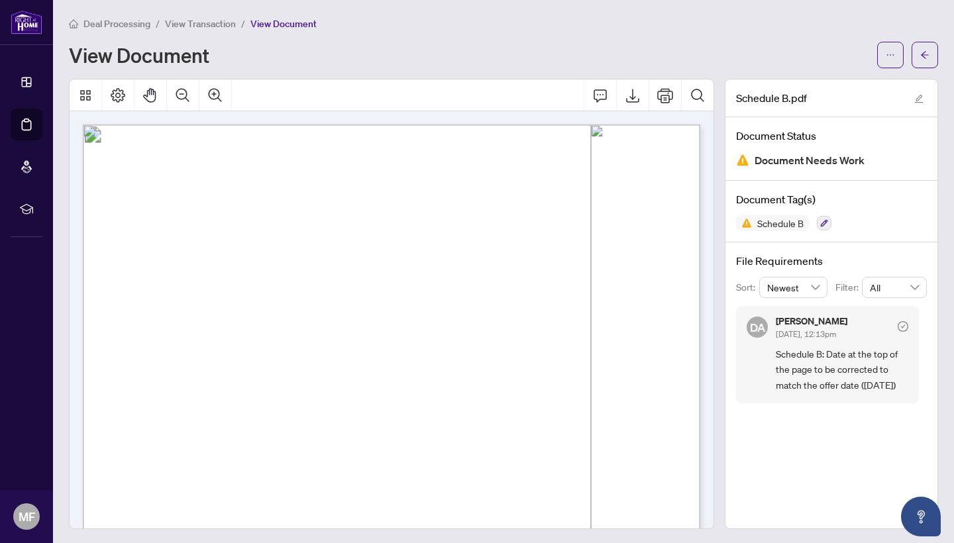
click at [199, 24] on span "View Transaction" at bounding box center [200, 24] width 71 height 12
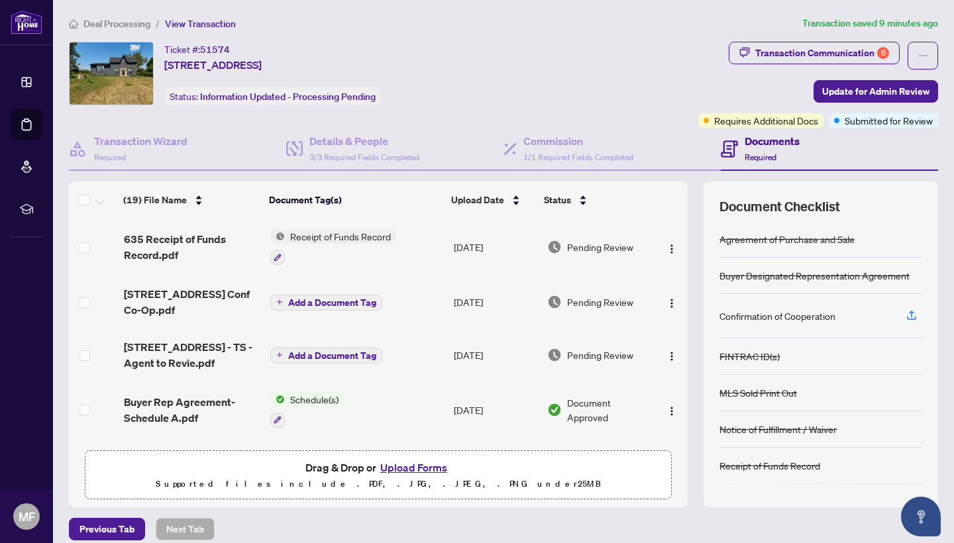
click at [134, 25] on span "Deal Processing" at bounding box center [116, 24] width 67 height 12
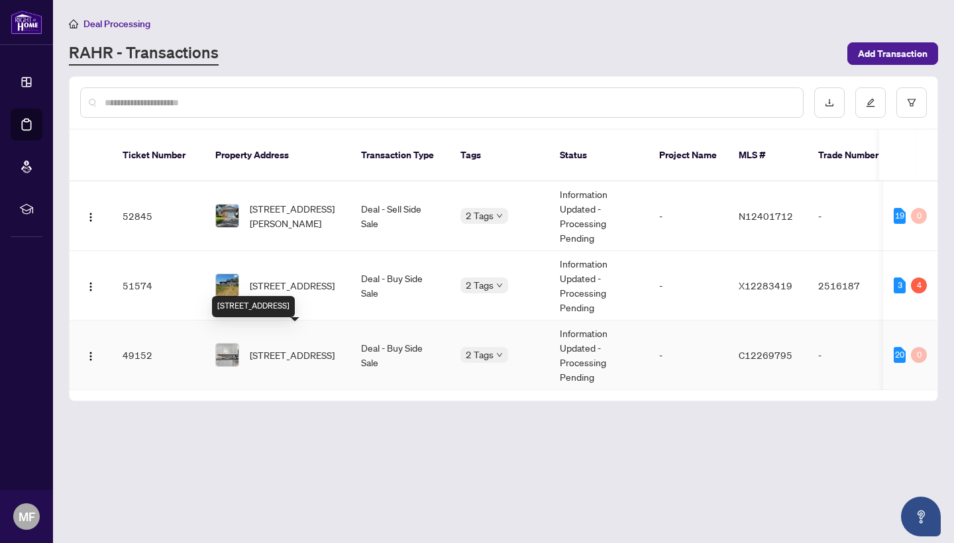
click at [285, 348] on span "[STREET_ADDRESS]" at bounding box center [292, 355] width 85 height 15
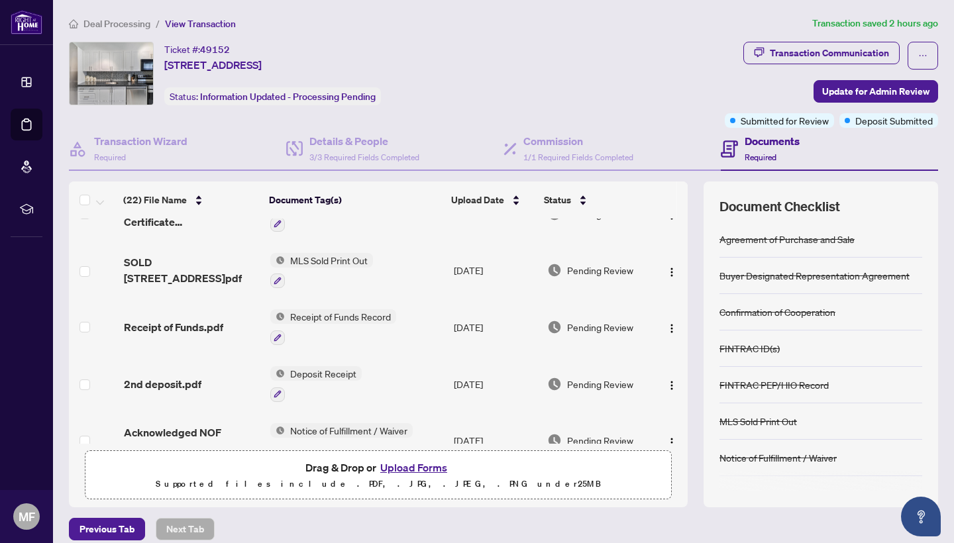
scroll to position [161, 0]
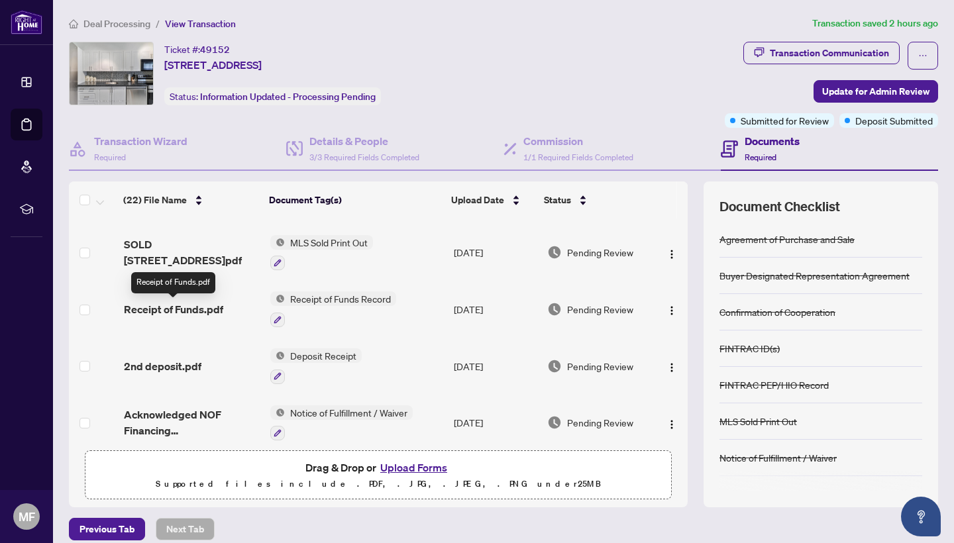
click at [172, 307] on span "Receipt of Funds.pdf" at bounding box center [173, 309] width 99 height 16
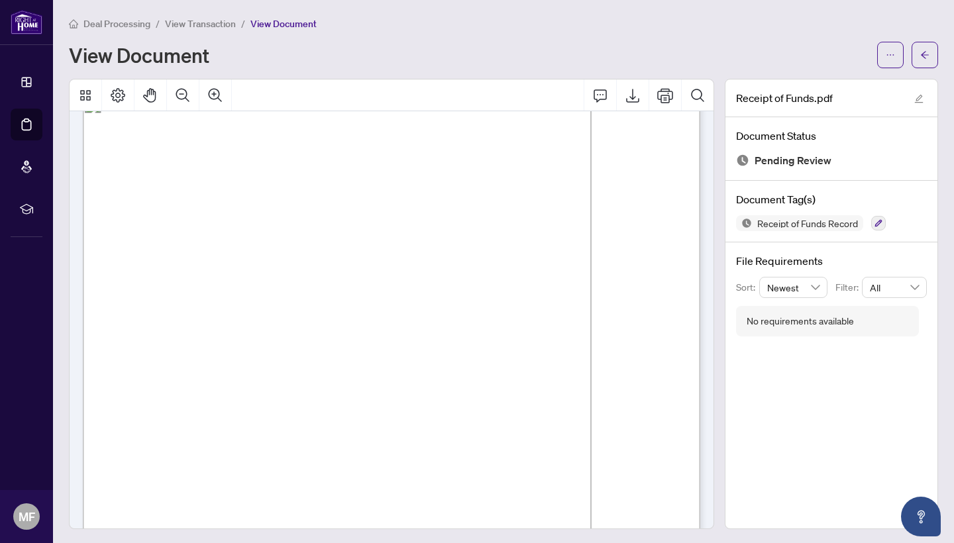
click at [189, 23] on span "View Transaction" at bounding box center [200, 24] width 71 height 12
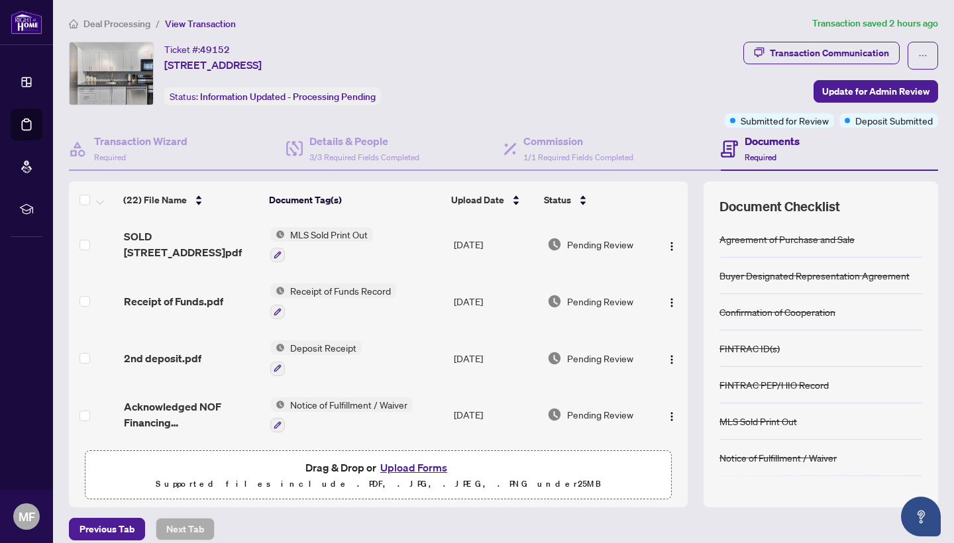
scroll to position [165, 0]
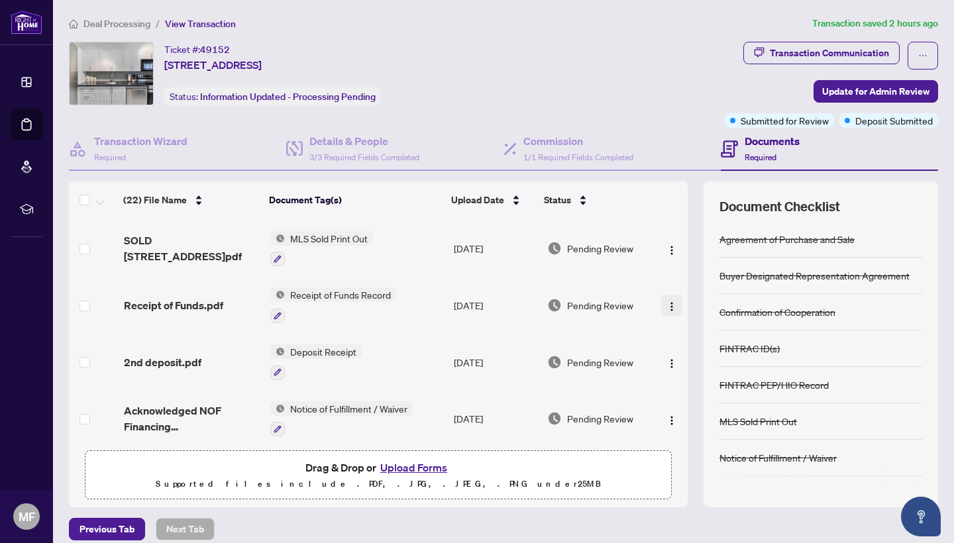
click at [670, 309] on img "button" at bounding box center [671, 306] width 11 height 11
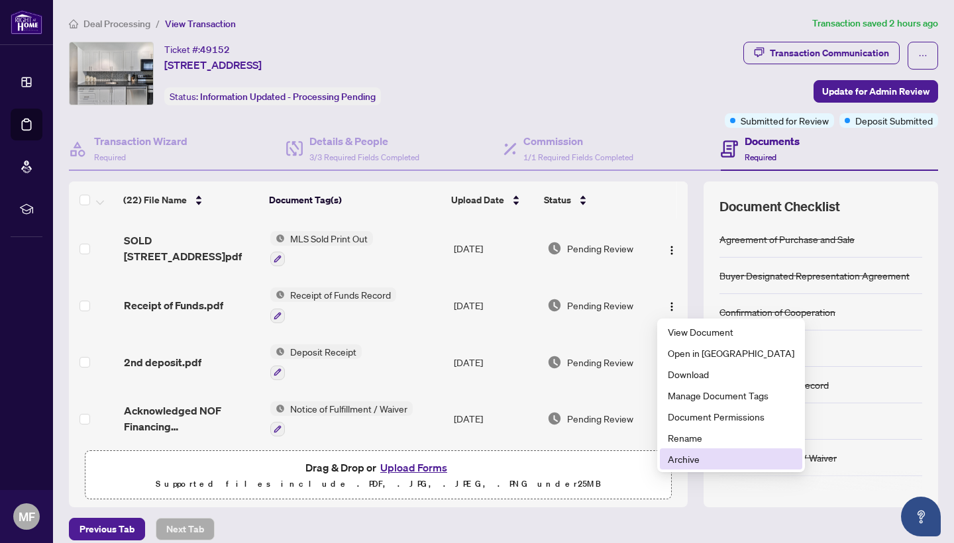
click at [685, 463] on span "Archive" at bounding box center [731, 459] width 127 height 15
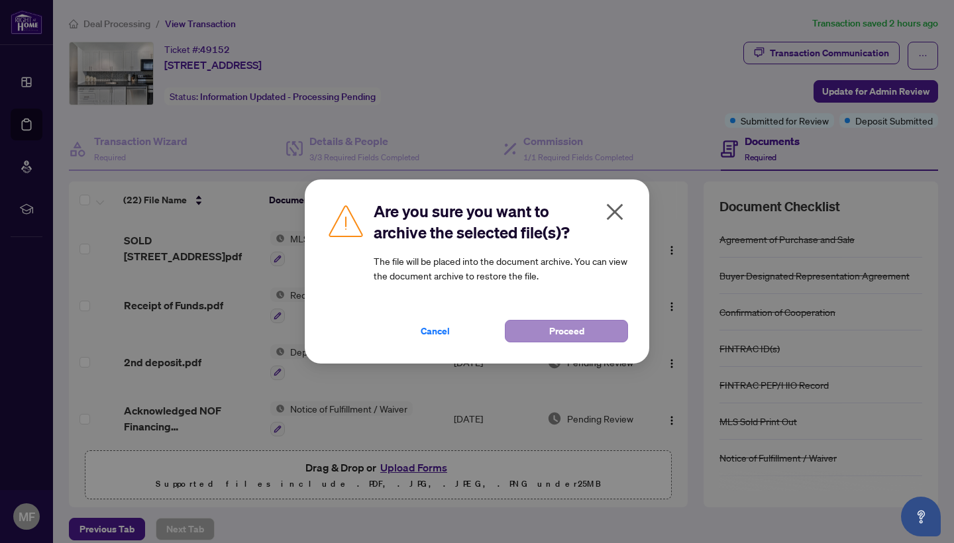
click at [561, 336] on span "Proceed" at bounding box center [566, 331] width 35 height 21
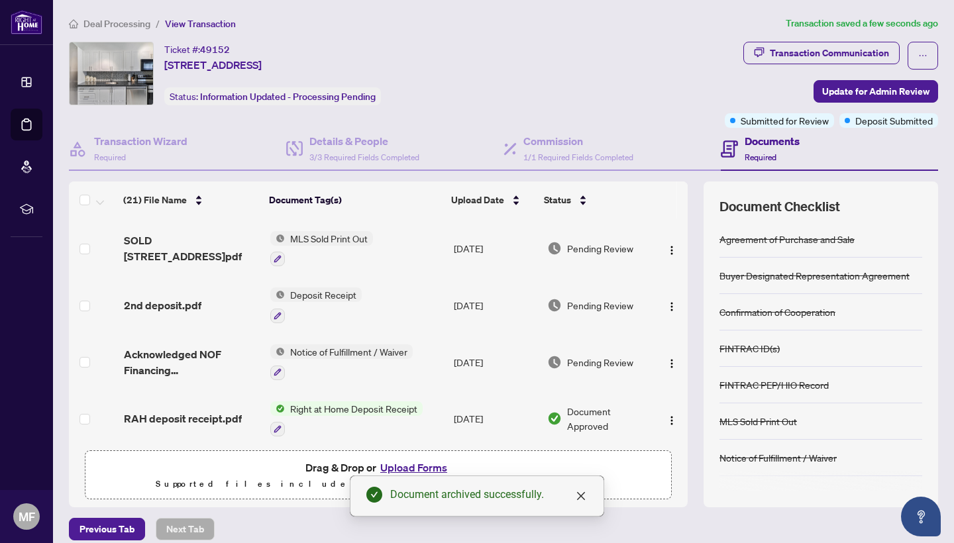
click at [409, 468] on button "Upload Forms" at bounding box center [413, 467] width 75 height 17
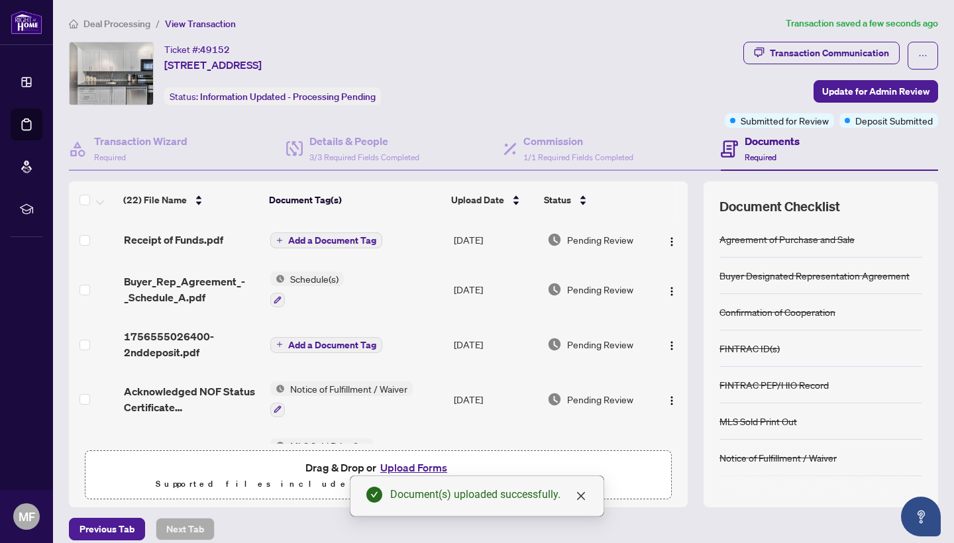
scroll to position [0, 0]
click at [324, 241] on span "Add a Document Tag" at bounding box center [332, 240] width 88 height 9
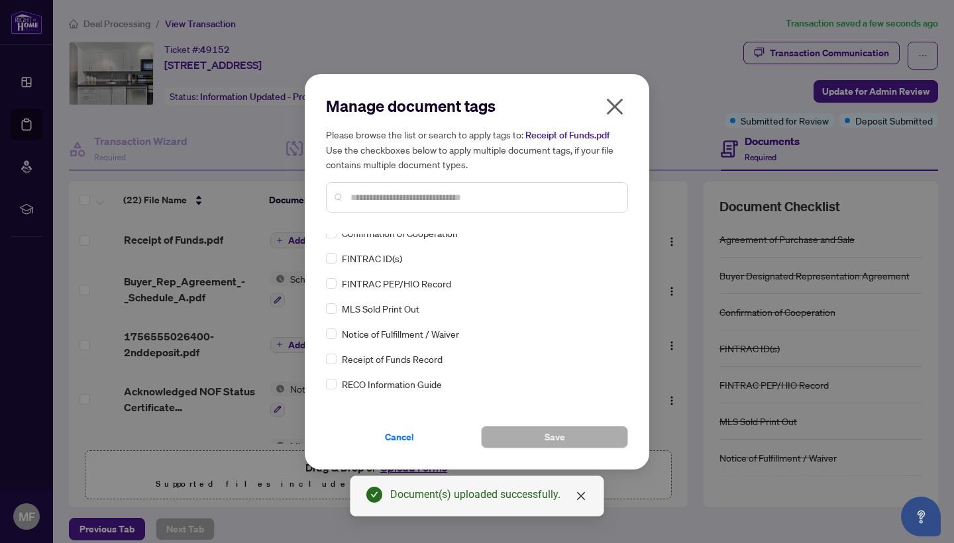
scroll to position [64, 0]
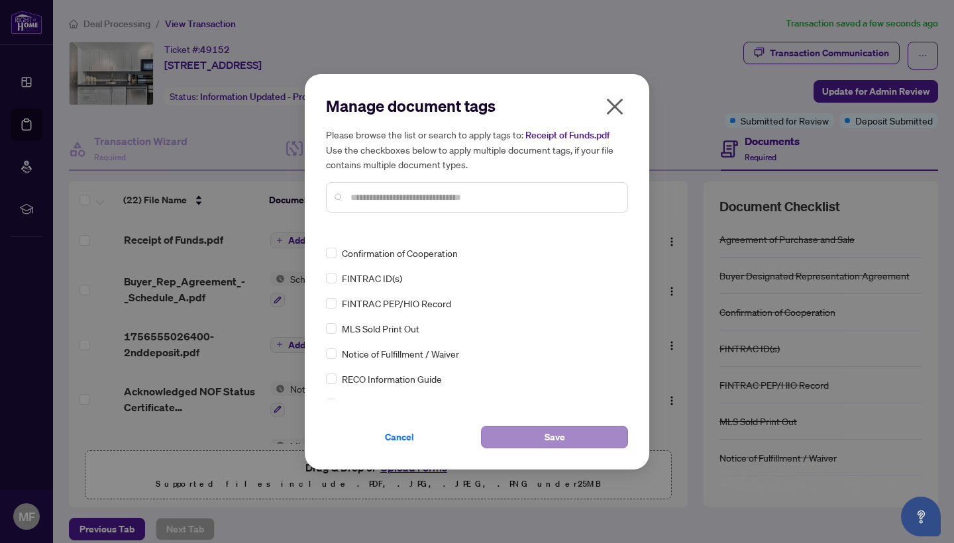
click at [520, 435] on button "Save" at bounding box center [554, 437] width 147 height 23
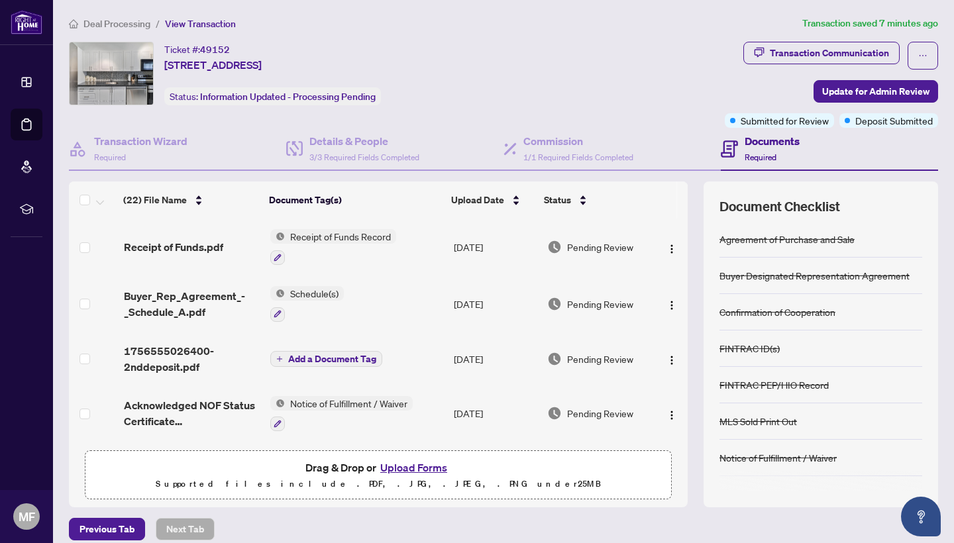
click at [114, 25] on span "Deal Processing" at bounding box center [116, 24] width 67 height 12
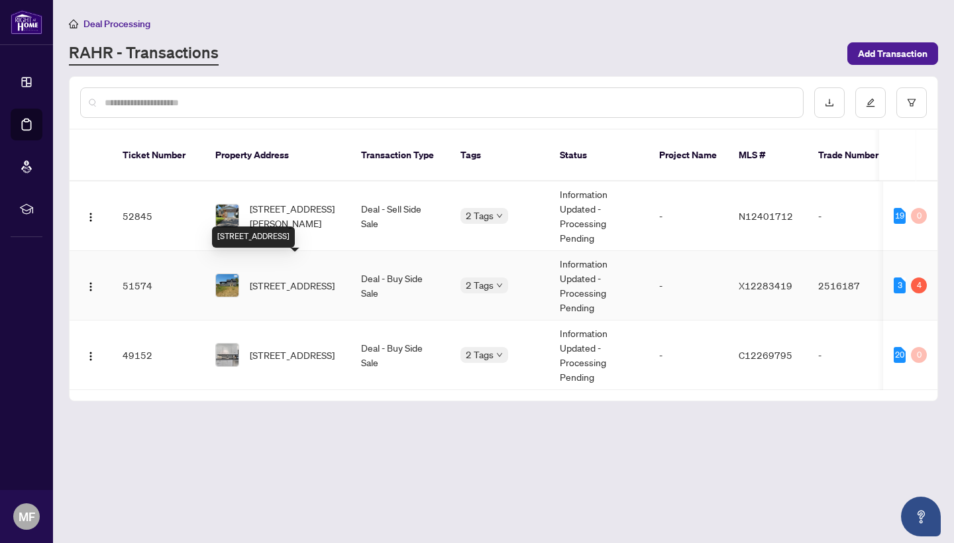
click at [279, 278] on span "[STREET_ADDRESS]" at bounding box center [292, 285] width 85 height 15
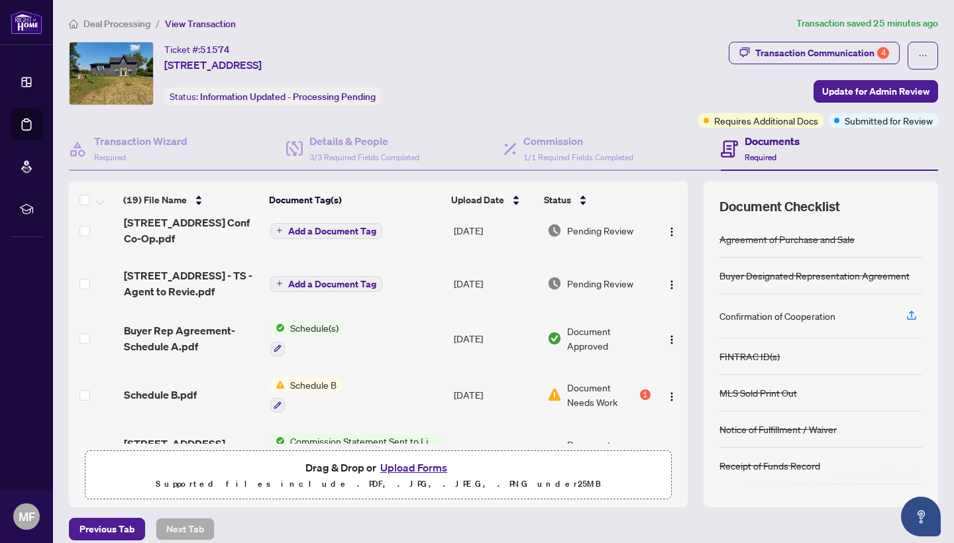
scroll to position [72, 0]
click at [154, 281] on span "[STREET_ADDRESS] - TS - Agent to Revie.pdf" at bounding box center [192, 283] width 136 height 32
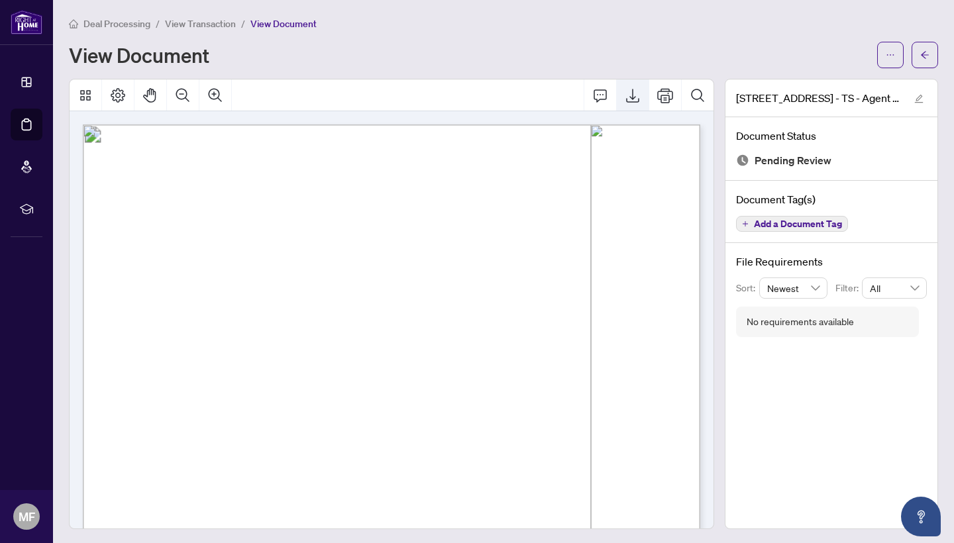
click at [636, 95] on icon "Export" at bounding box center [633, 95] width 16 height 16
click at [209, 25] on span "View Transaction" at bounding box center [200, 24] width 71 height 12
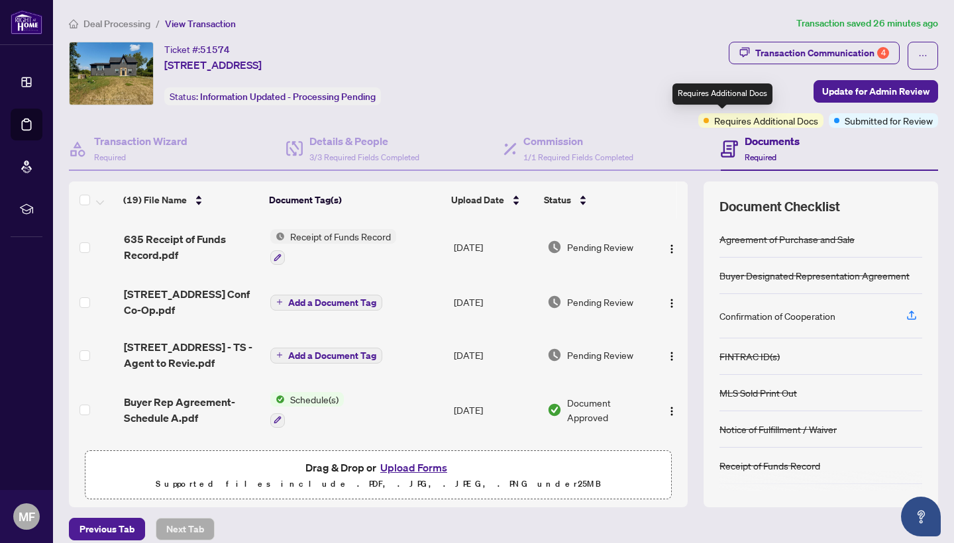
click at [718, 120] on span "Requires Additional Docs" at bounding box center [766, 120] width 104 height 15
click at [401, 469] on button "Upload Forms" at bounding box center [413, 467] width 75 height 17
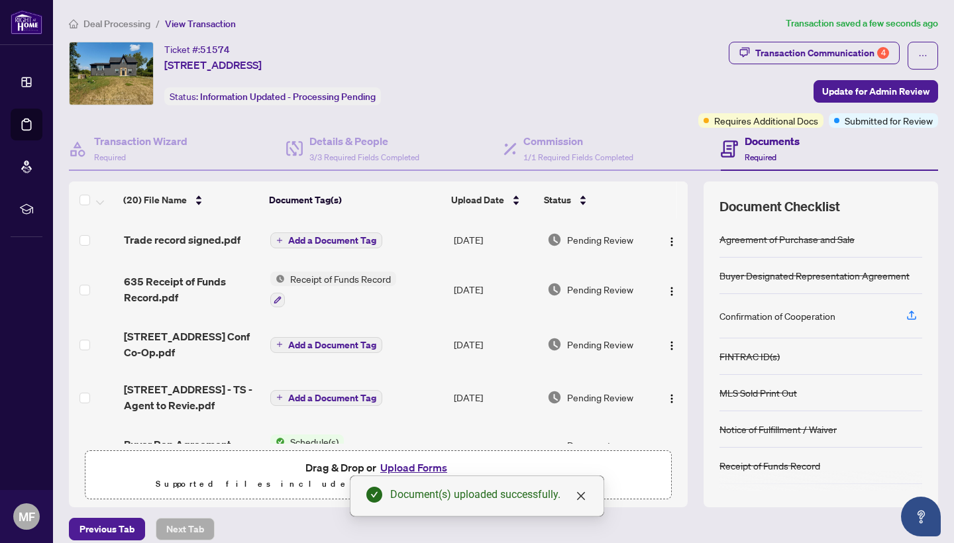
click at [316, 240] on span "Add a Document Tag" at bounding box center [332, 240] width 88 height 9
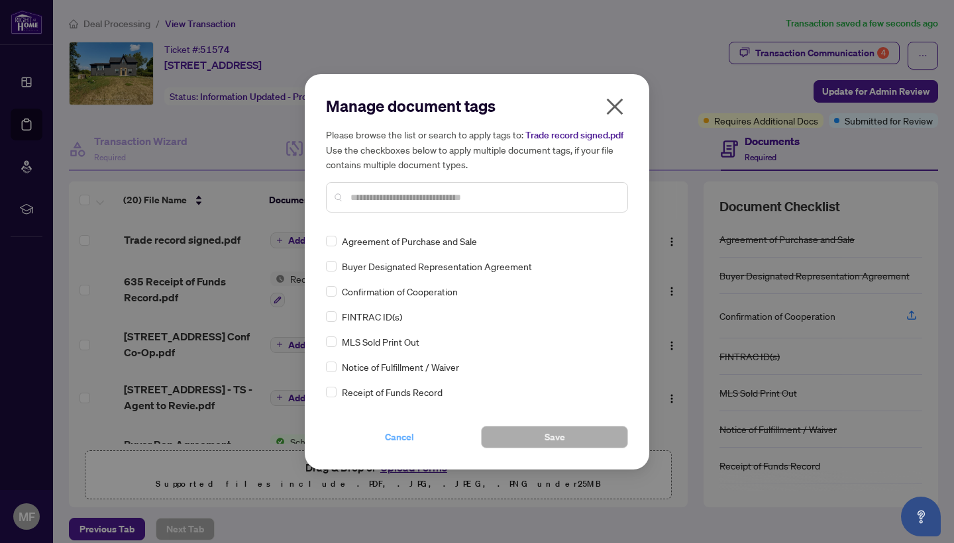
click at [398, 435] on span "Cancel" at bounding box center [399, 437] width 29 height 21
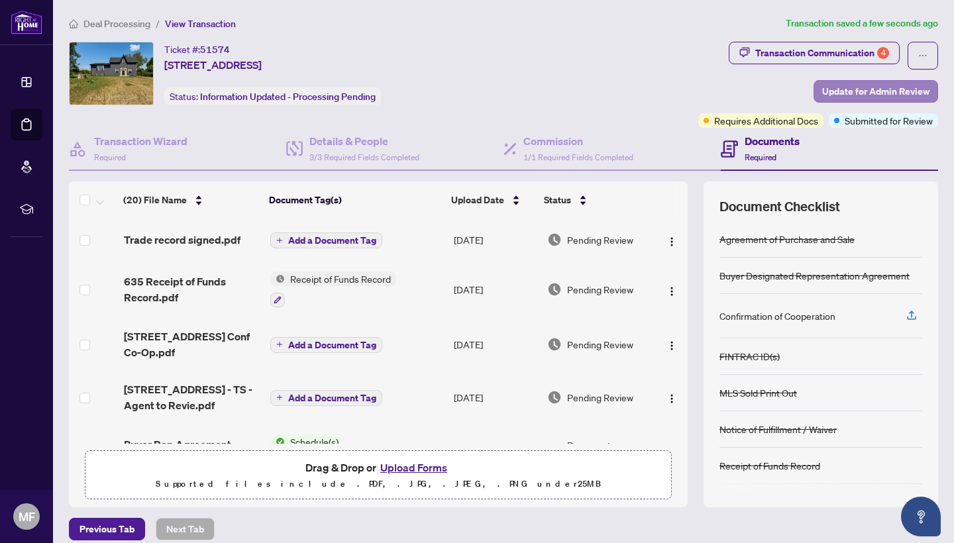
scroll to position [0, 1]
click at [881, 93] on span "Update for Admin Review" at bounding box center [875, 91] width 107 height 21
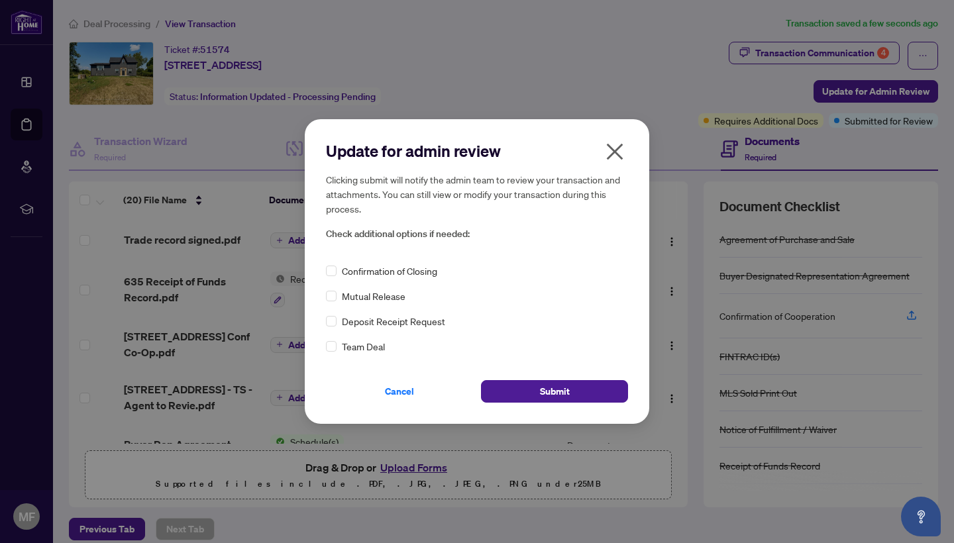
scroll to position [0, 0]
click at [554, 392] on span "Submit" at bounding box center [555, 391] width 30 height 21
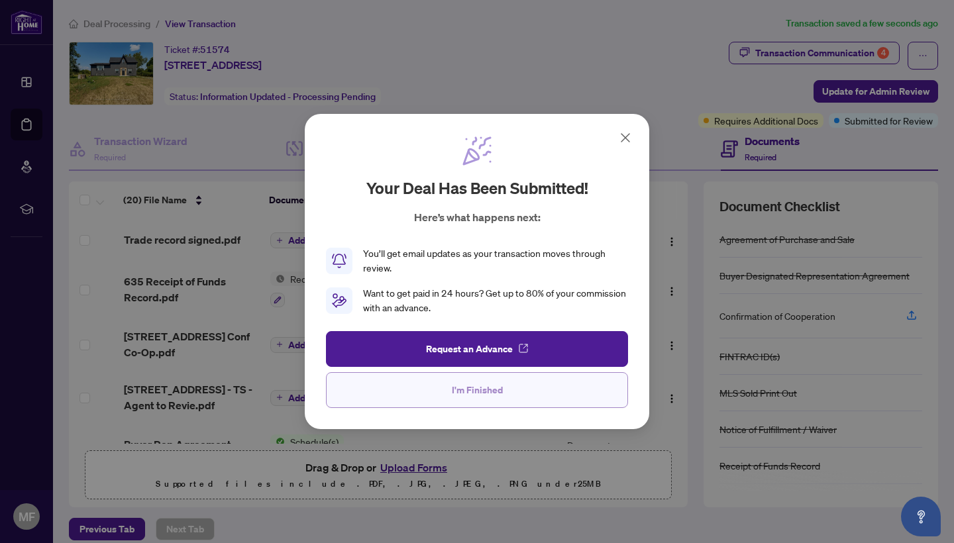
click at [491, 392] on span "I'm Finished" at bounding box center [477, 390] width 51 height 21
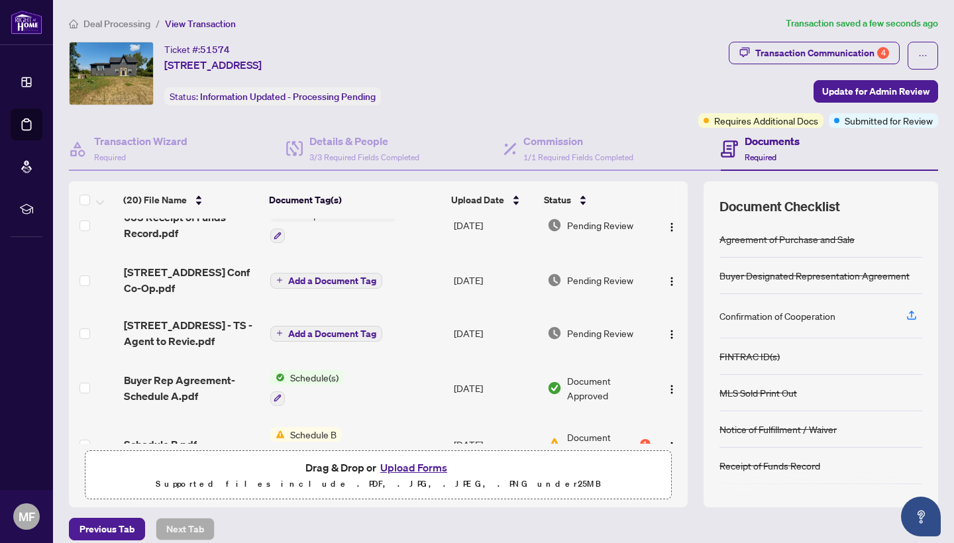
scroll to position [77, 0]
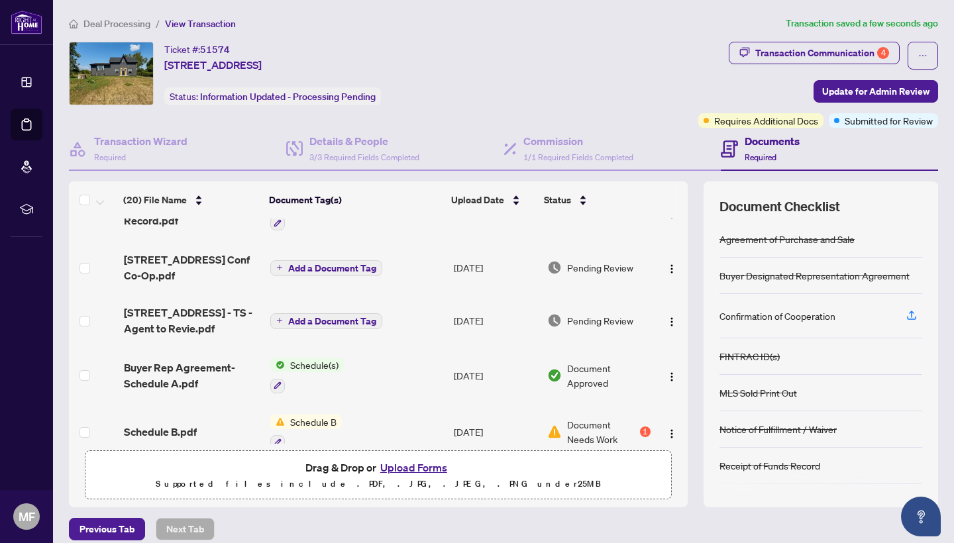
click at [578, 319] on span "Pending Review" at bounding box center [600, 320] width 66 height 15
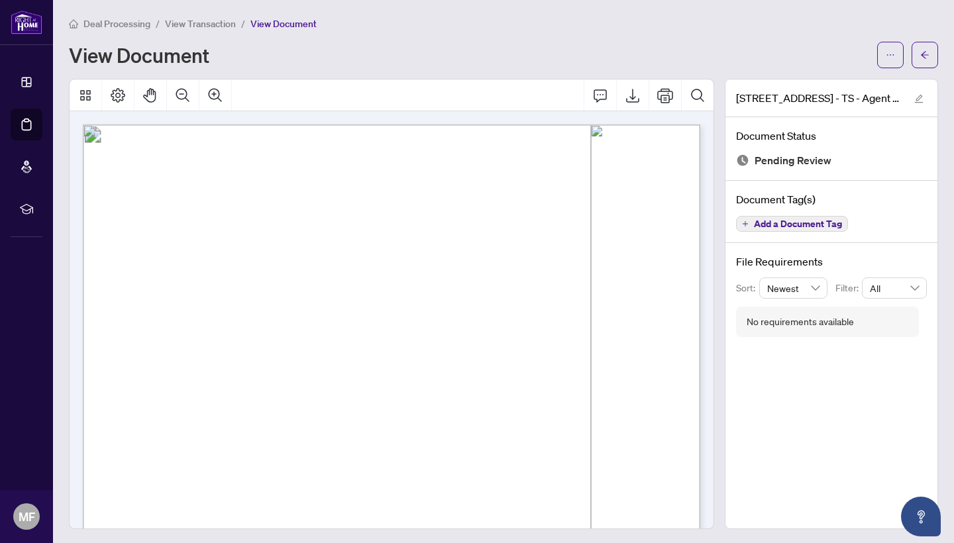
click at [190, 21] on span "View Transaction" at bounding box center [200, 24] width 71 height 12
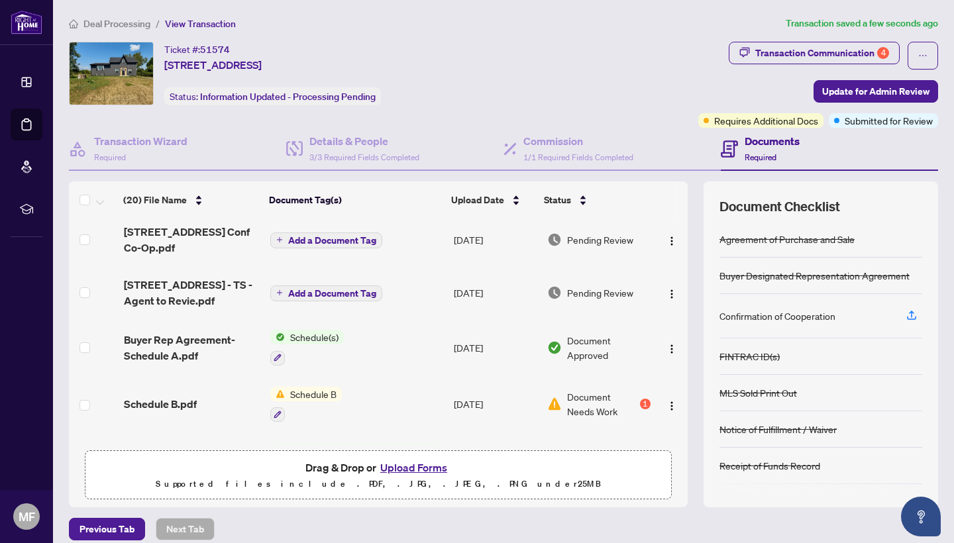
scroll to position [103, 0]
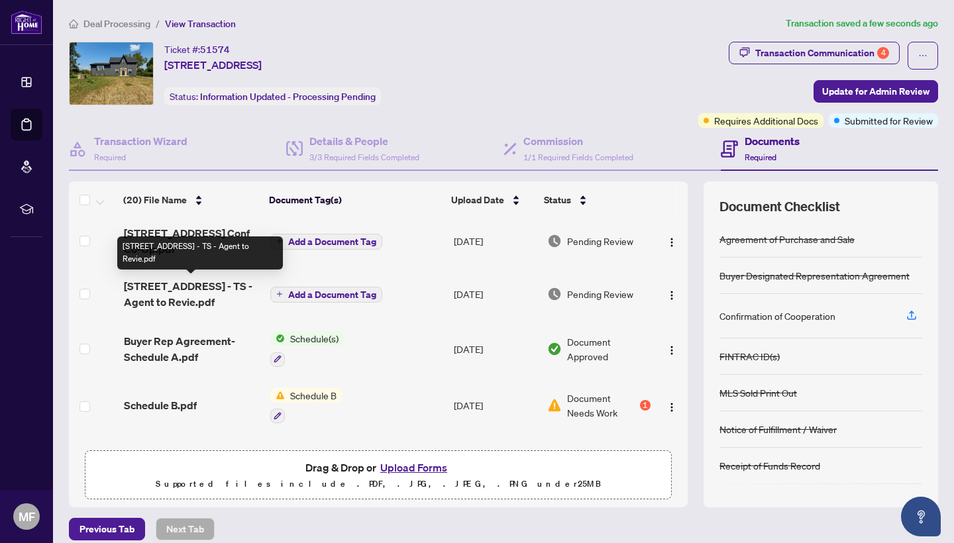
click at [172, 290] on span "[STREET_ADDRESS] - TS - Agent to Revie.pdf" at bounding box center [192, 294] width 136 height 32
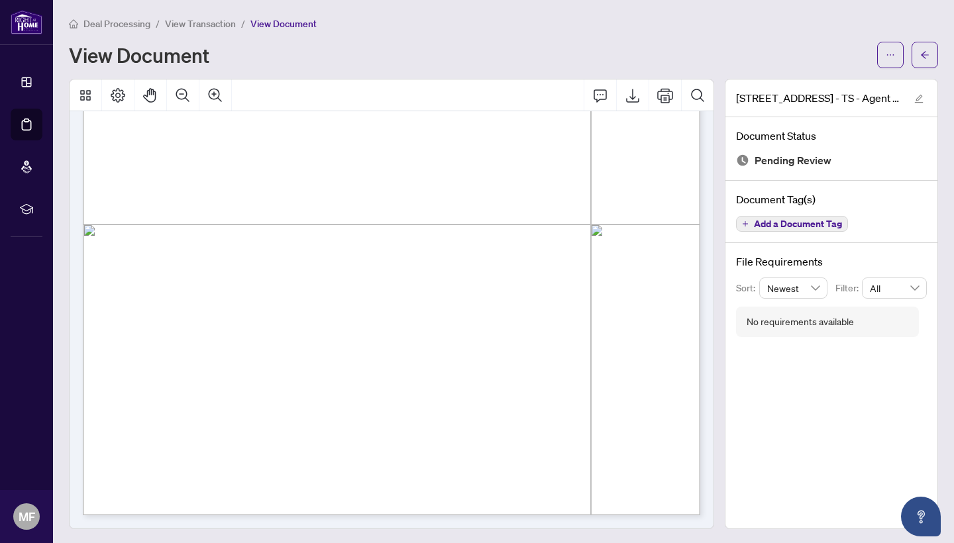
scroll to position [408, 0]
click at [523, 290] on div "Page 1" at bounding box center [553, 325] width 940 height 1217
click at [919, 99] on icon "edit" at bounding box center [918, 98] width 9 height 9
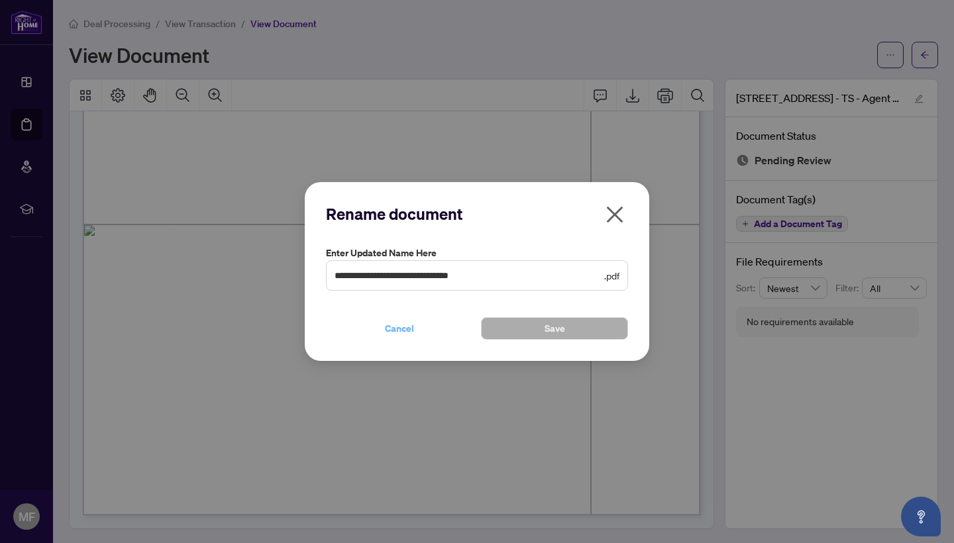
click at [403, 329] on span "Cancel" at bounding box center [399, 328] width 29 height 21
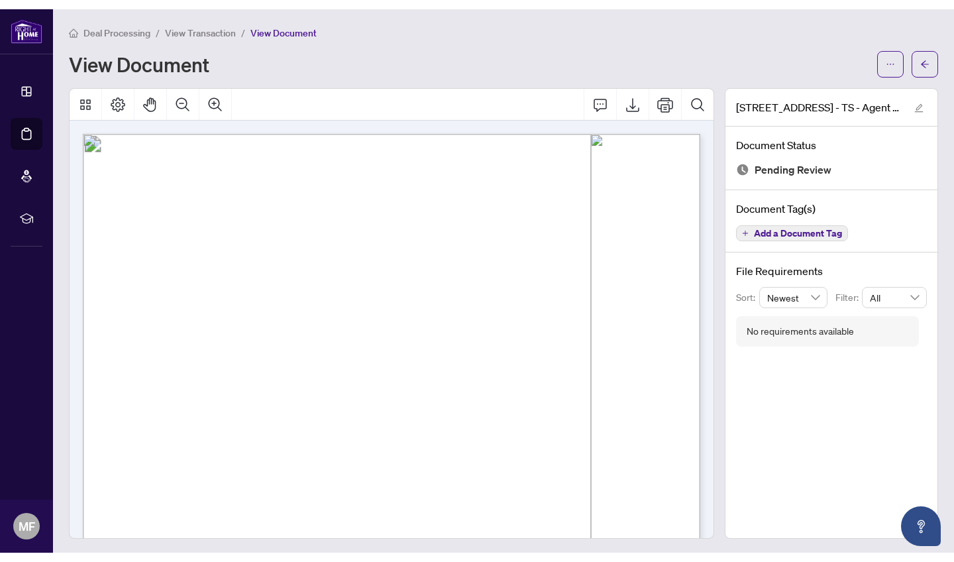
scroll to position [0, 0]
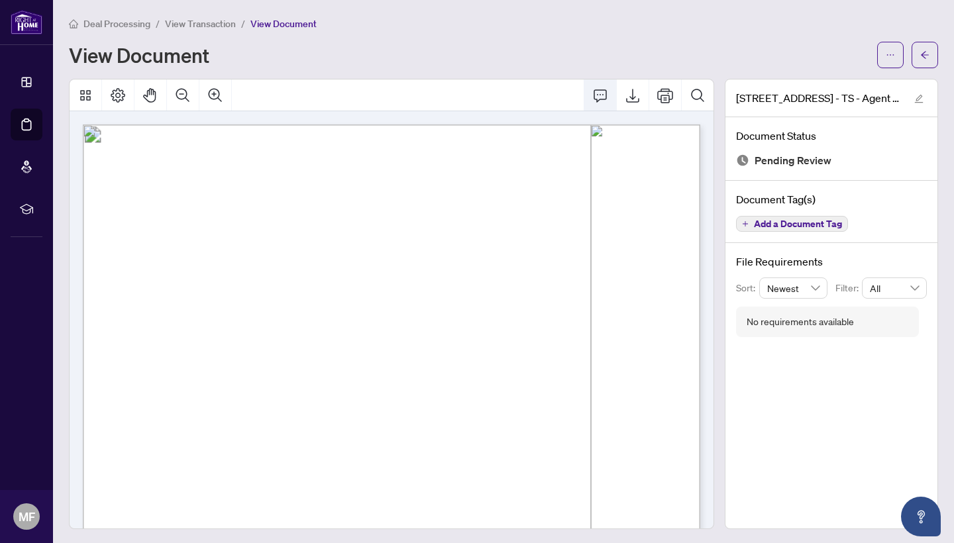
click at [599, 93] on icon "Comment" at bounding box center [600, 95] width 16 height 16
click at [597, 94] on icon "Comment" at bounding box center [599, 95] width 13 height 13
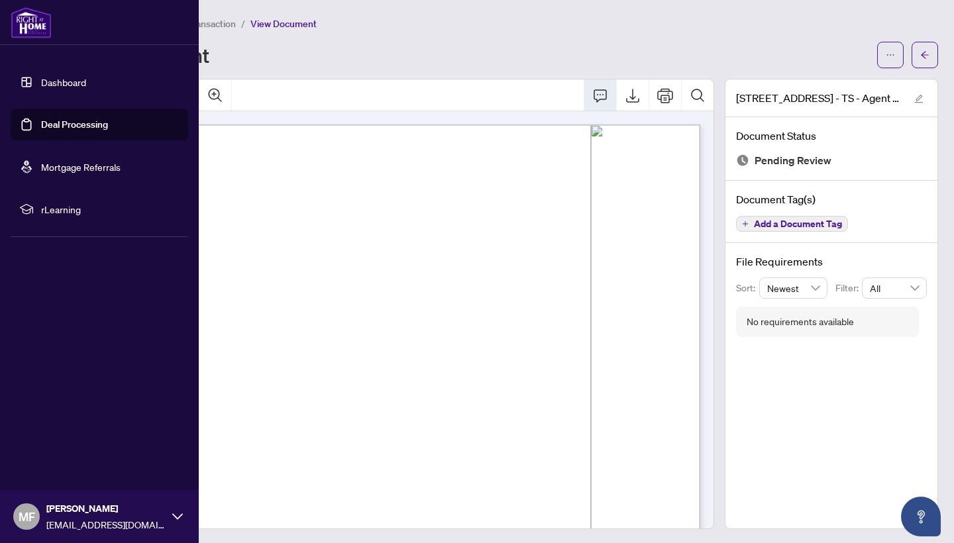
click at [64, 85] on link "Dashboard" at bounding box center [63, 82] width 45 height 12
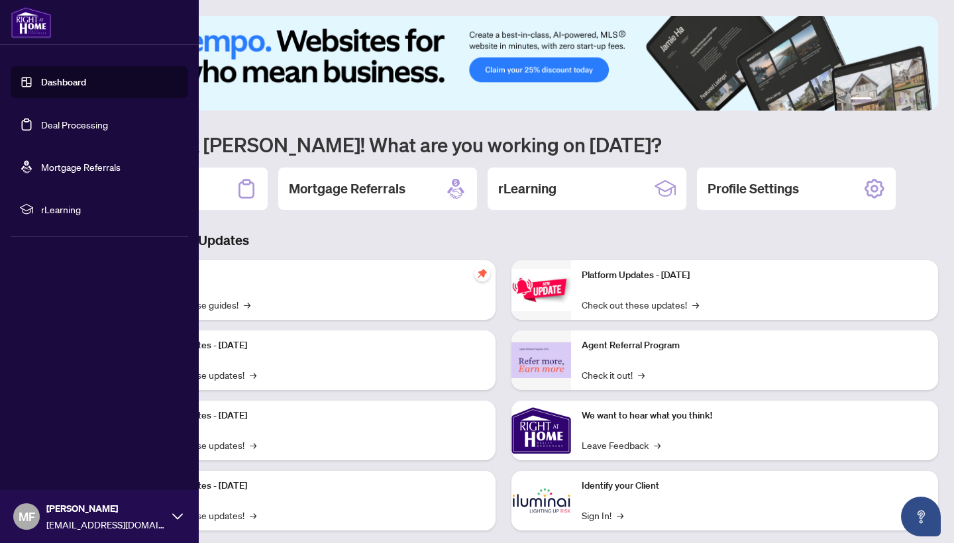
click at [28, 517] on span "MF" at bounding box center [27, 516] width 17 height 19
click at [45, 441] on span "Logout" at bounding box center [53, 437] width 30 height 21
